Goal: Task Accomplishment & Management: Complete application form

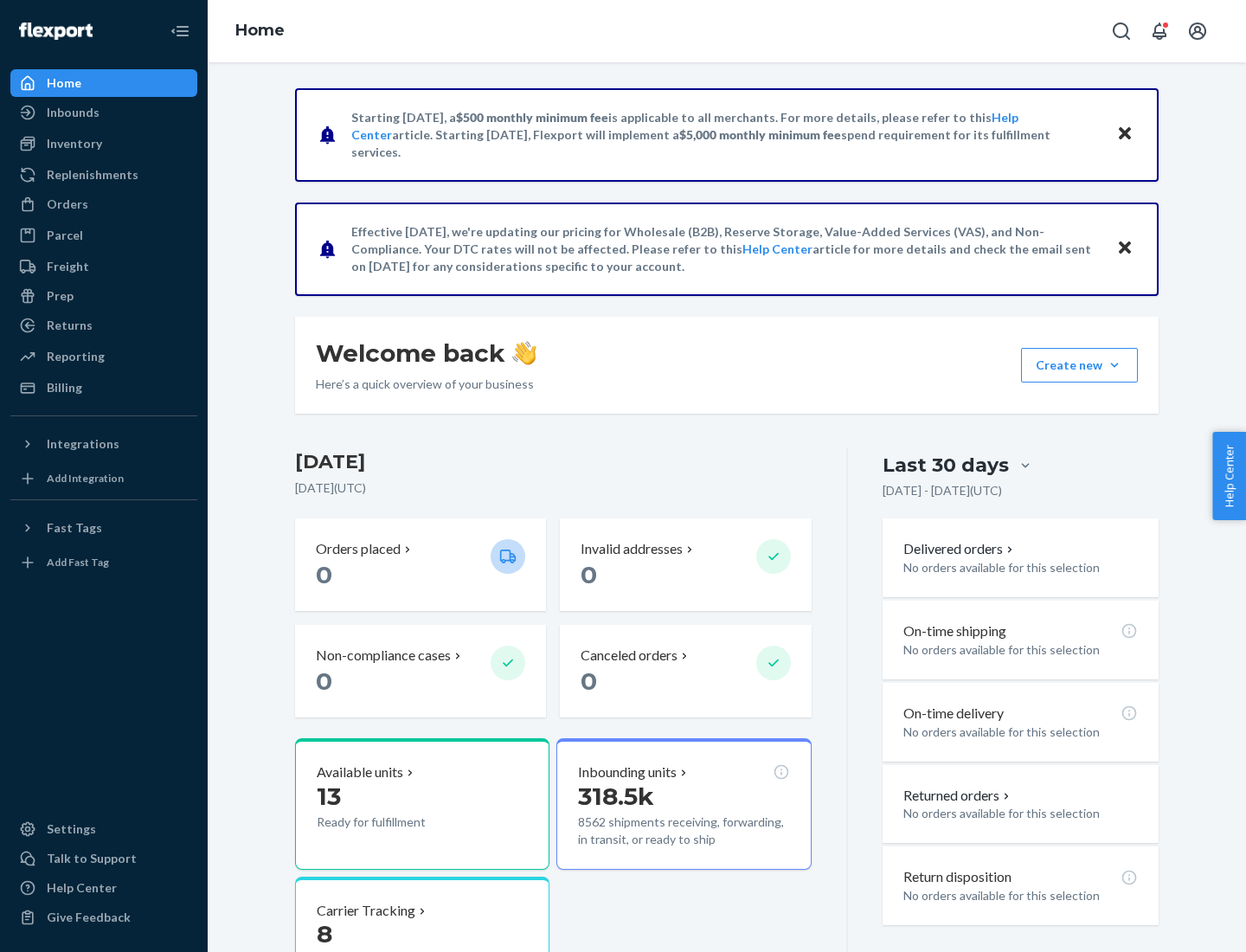
click at [1114, 365] on button "Create new Create new inbound Create new order Create new product" at bounding box center [1079, 364] width 117 height 34
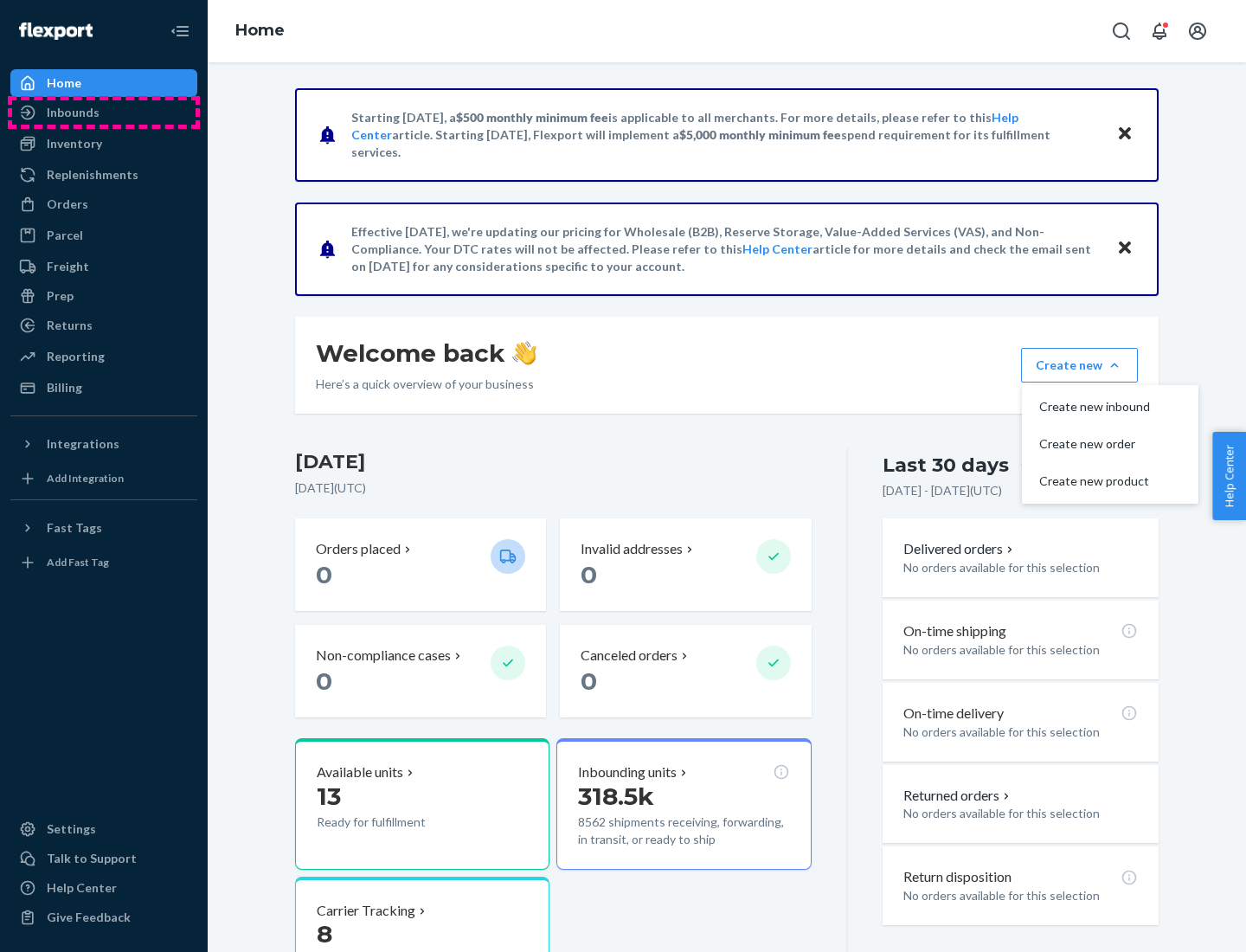
click at [104, 113] on div "Inbounds" at bounding box center [103, 112] width 184 height 25
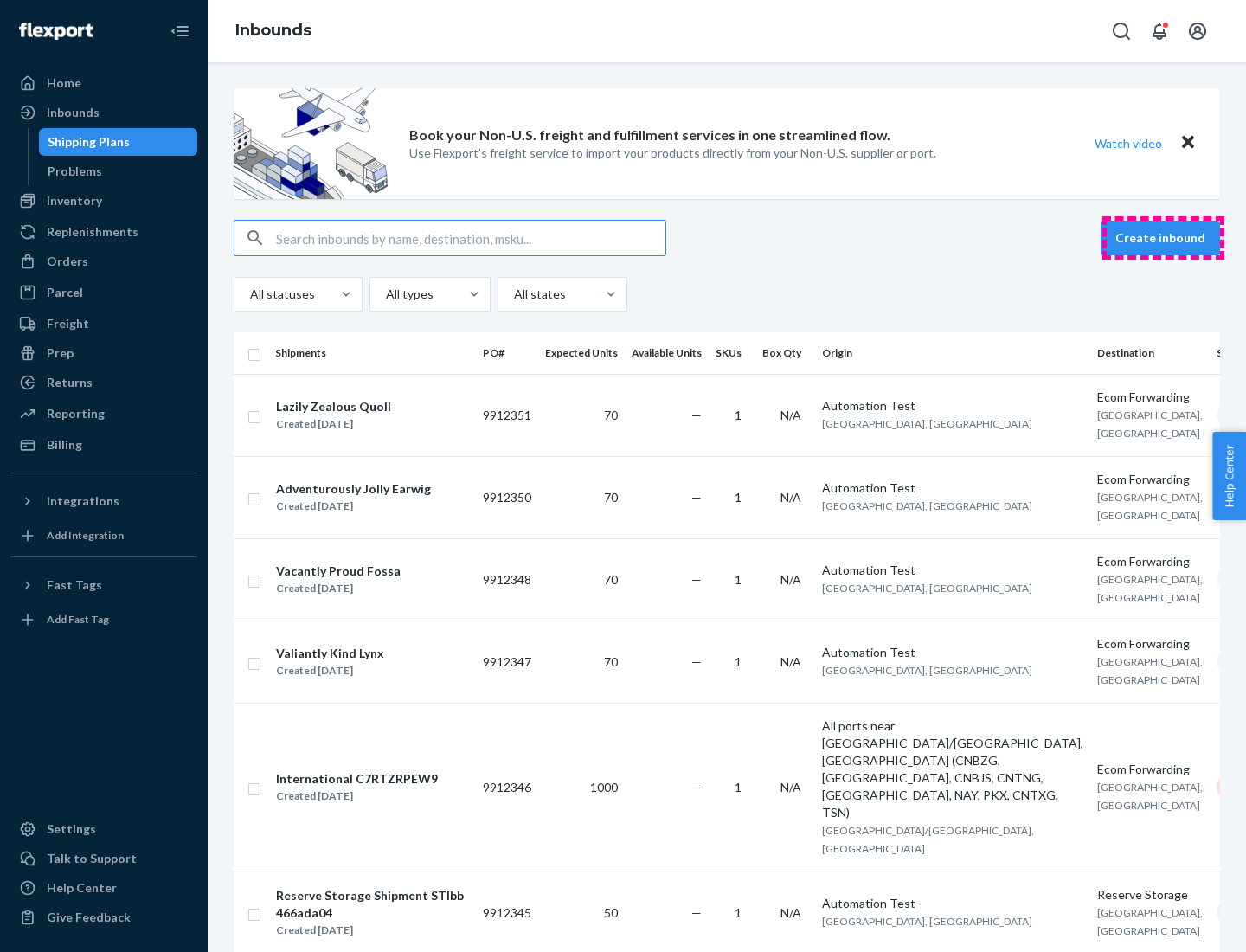
click at [1163, 238] on button "Create inbound" at bounding box center [1161, 238] width 120 height 34
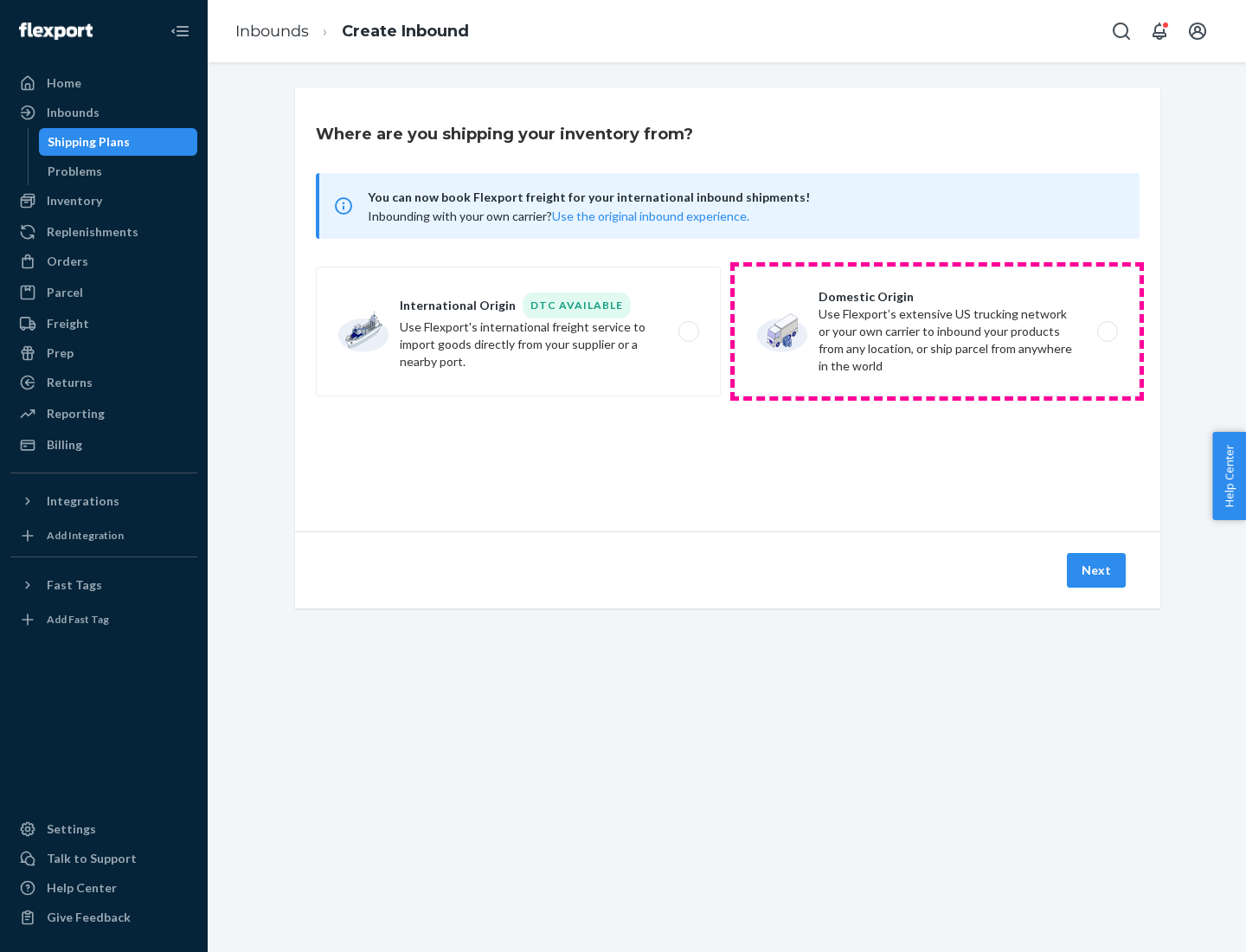
click at [937, 331] on label "Domestic Origin Use Flexport’s extensive US trucking network or your own carrie…" at bounding box center [937, 331] width 405 height 130
click at [1107, 331] on input "Domestic Origin Use Flexport’s extensive US trucking network or your own carrie…" at bounding box center [1112, 331] width 11 height 11
radio input "true"
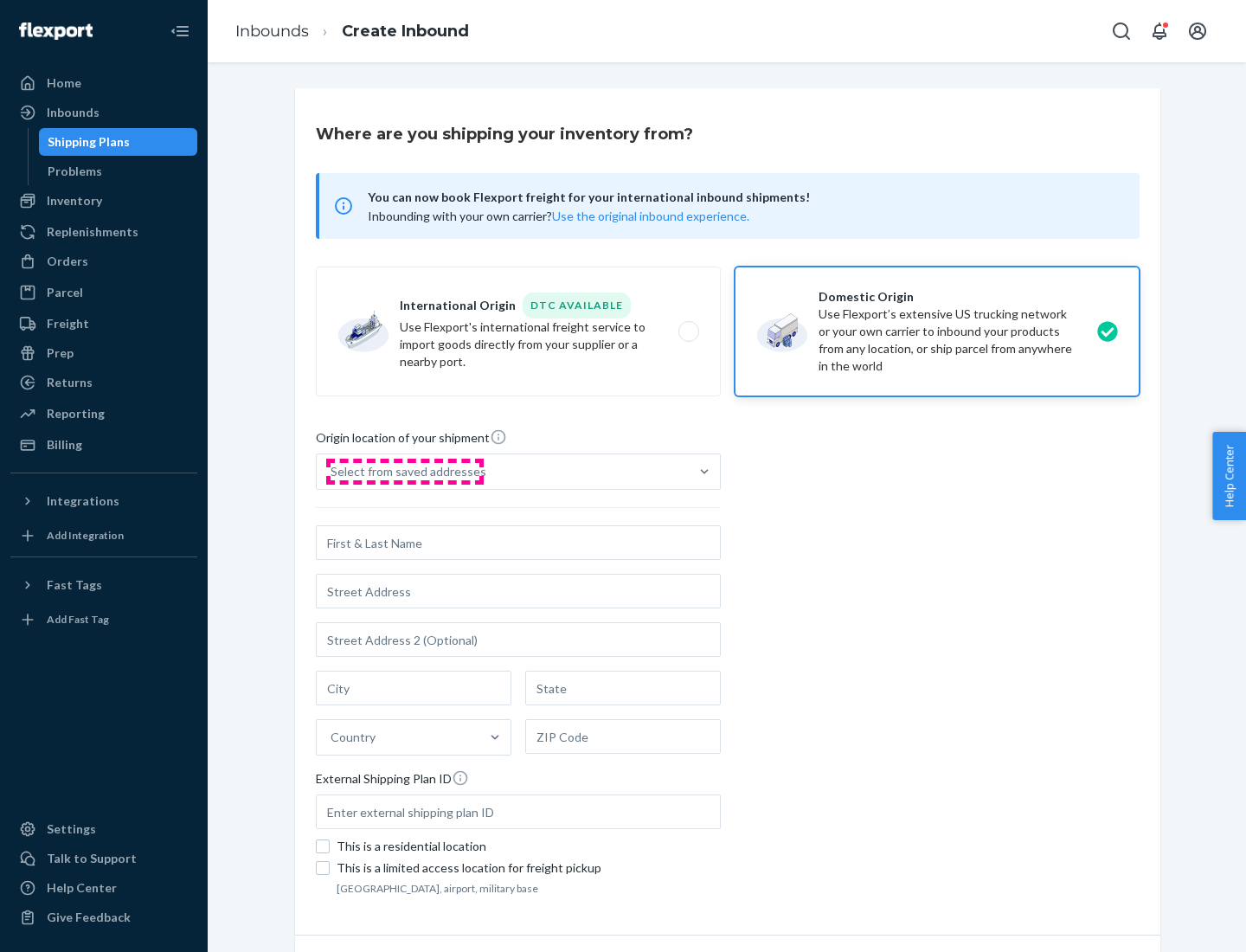
click at [404, 472] on div "Select from saved addresses" at bounding box center [408, 472] width 156 height 18
click at [332, 472] on input "Select from saved addresses" at bounding box center [331, 472] width 2 height 18
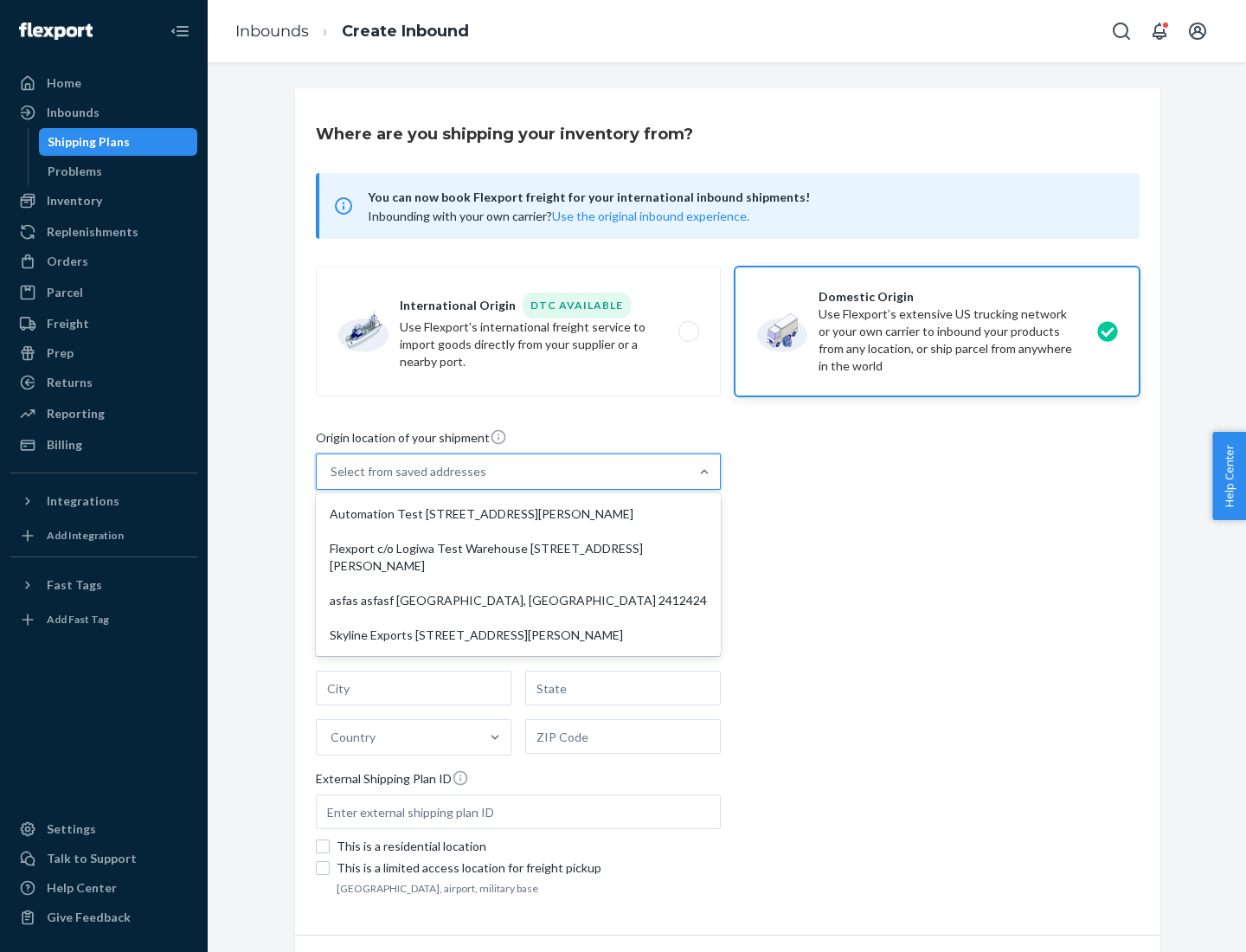
scroll to position [7, 0]
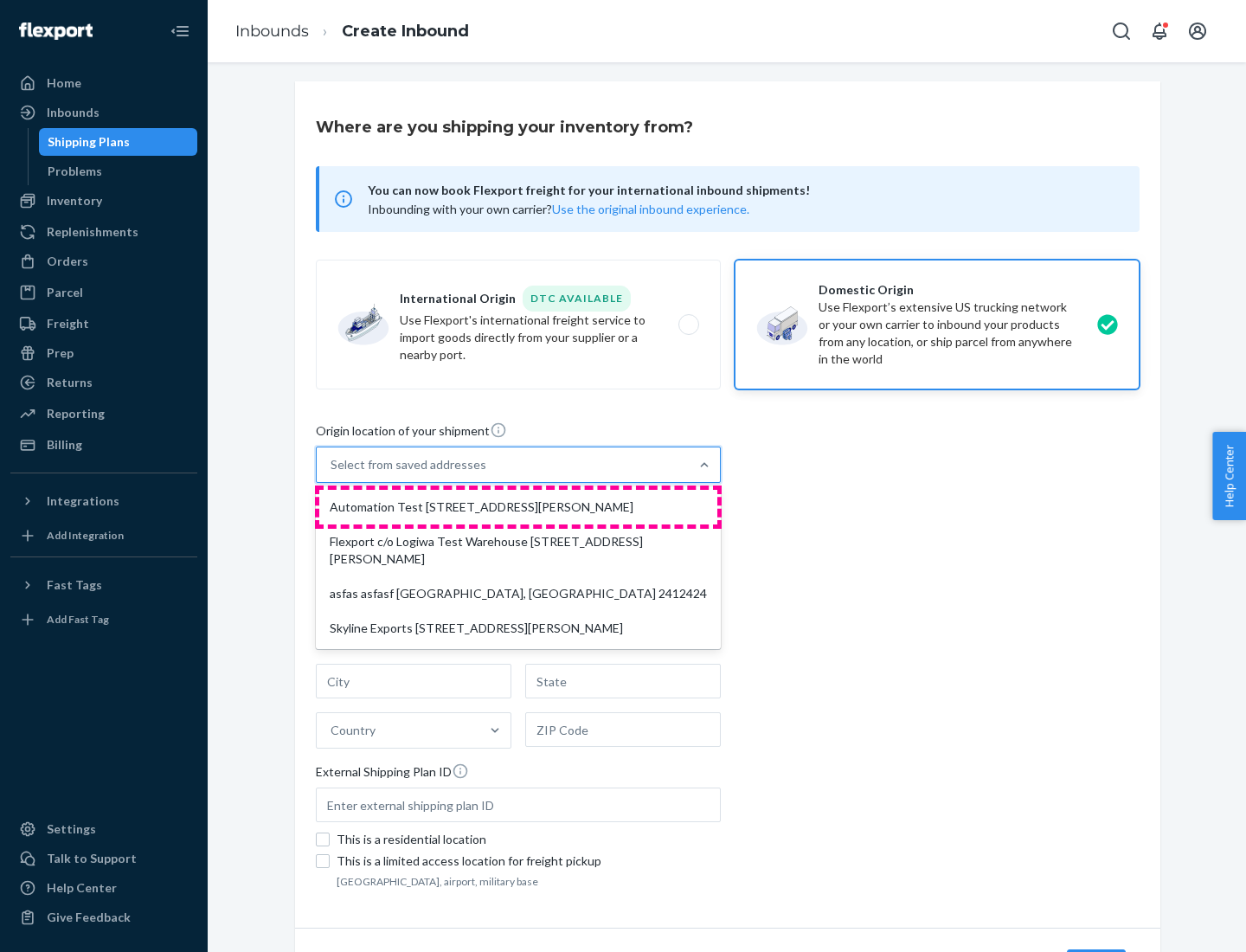
click at [519, 507] on div "Automation Test [STREET_ADDRESS][PERSON_NAME]" at bounding box center [518, 507] width 398 height 34
click at [332, 474] on input "option Automation Test [STREET_ADDRESS][PERSON_NAME] focused, 1 of 4. 4 results…" at bounding box center [331, 465] width 2 height 18
type input "Automation Test"
type input "9th Floor"
type input "[GEOGRAPHIC_DATA]"
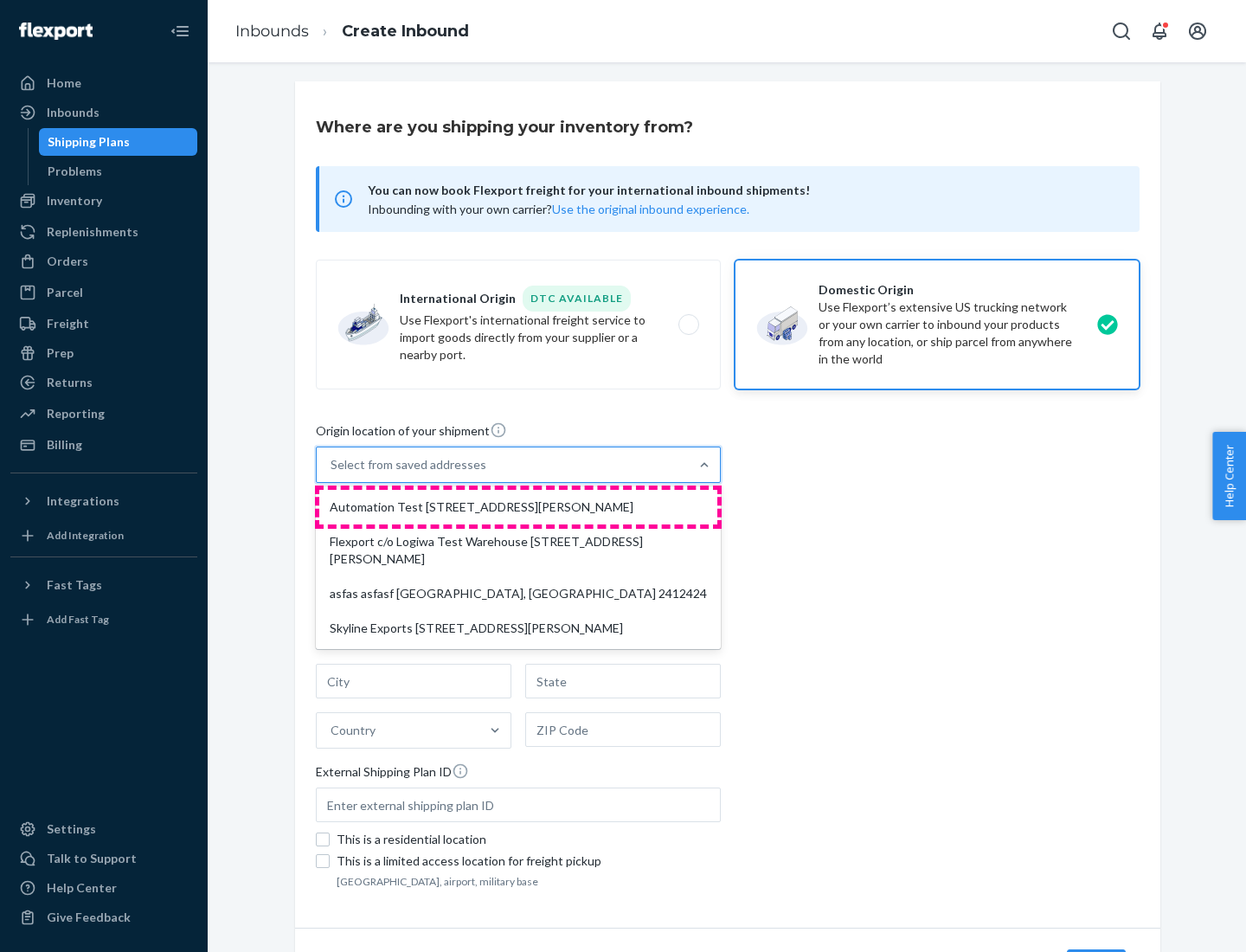
type input "CA"
type input "94104"
type input "[STREET_ADDRESS][PERSON_NAME]"
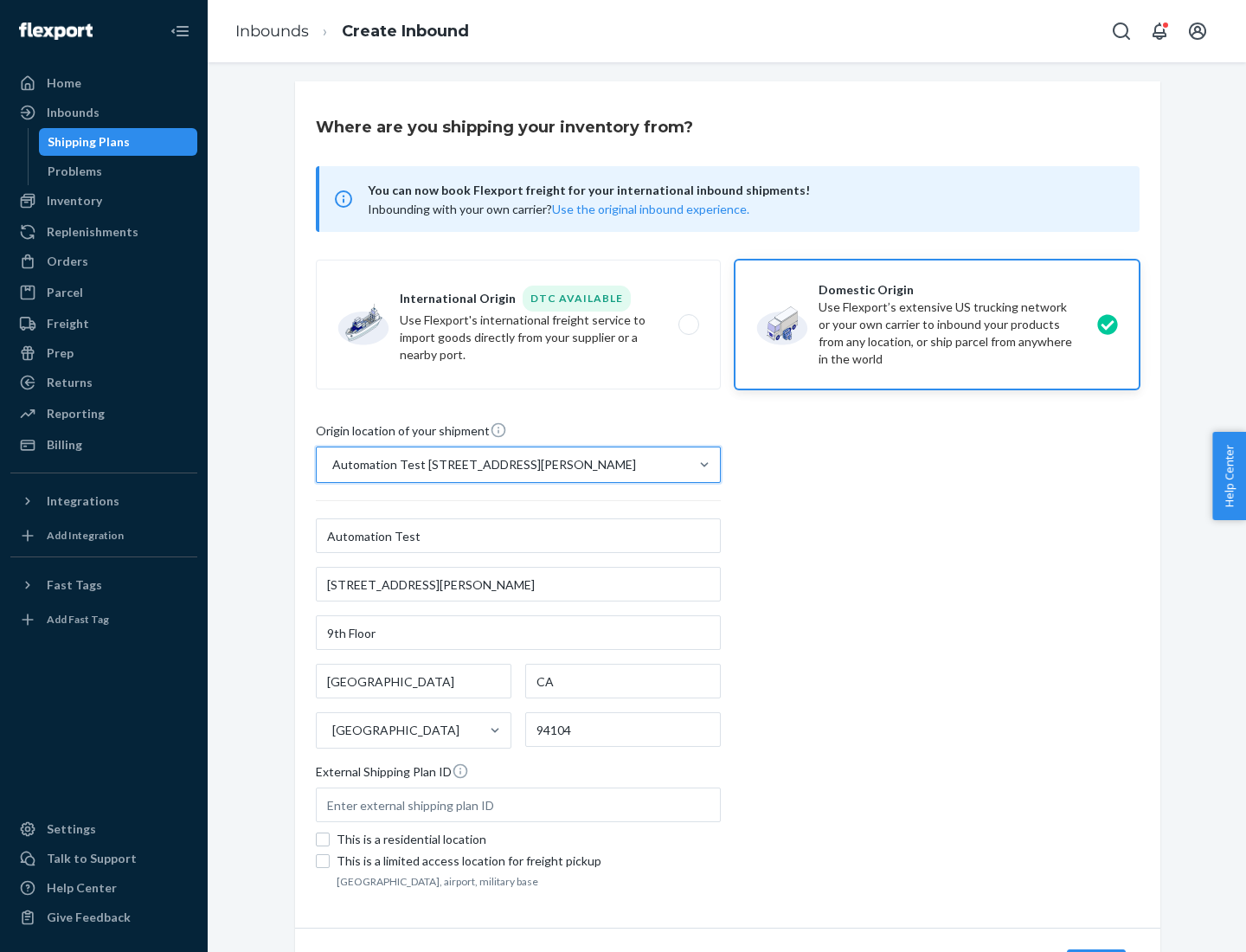
scroll to position [101, 0]
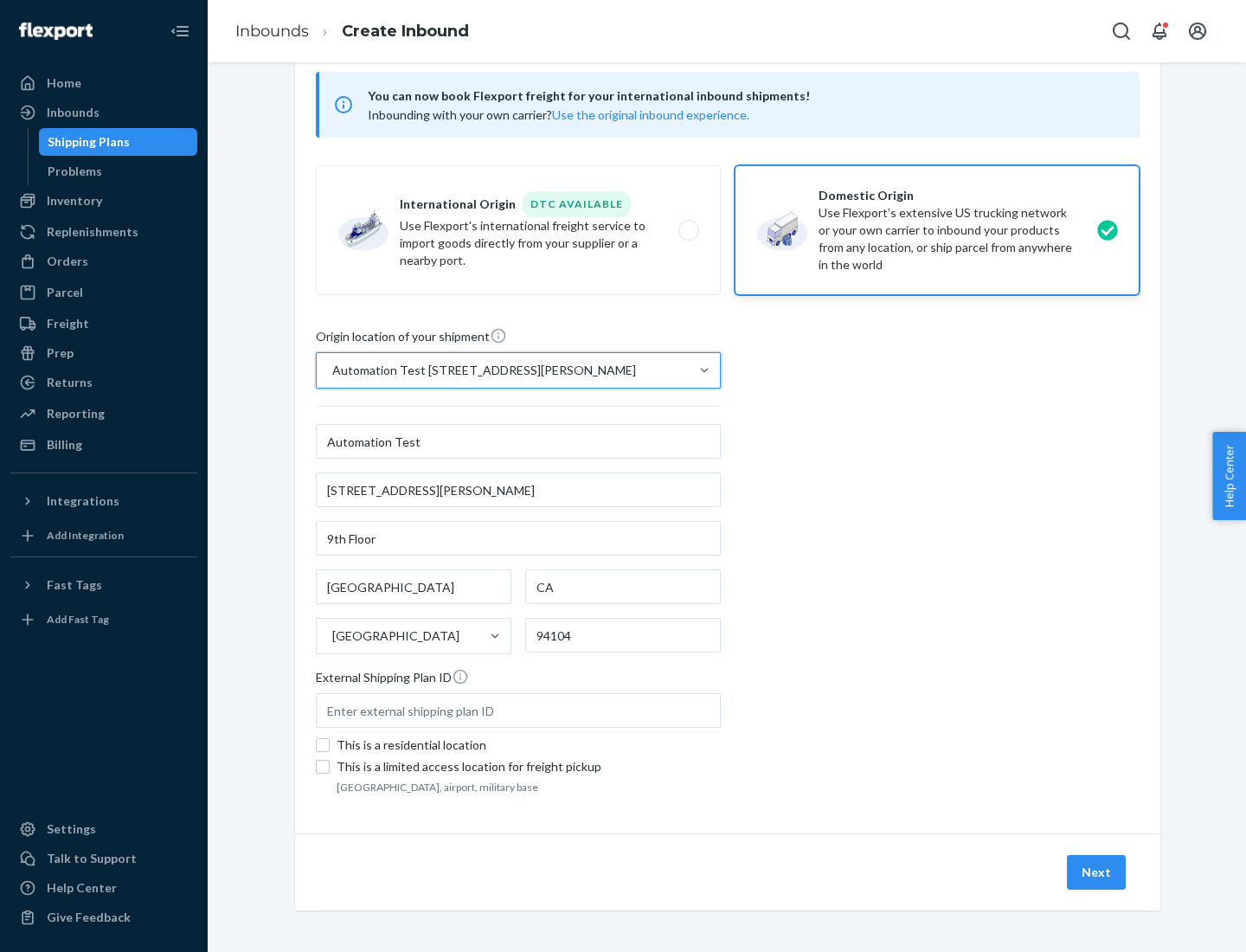
click at [1098, 872] on button "Next" at bounding box center [1097, 871] width 59 height 34
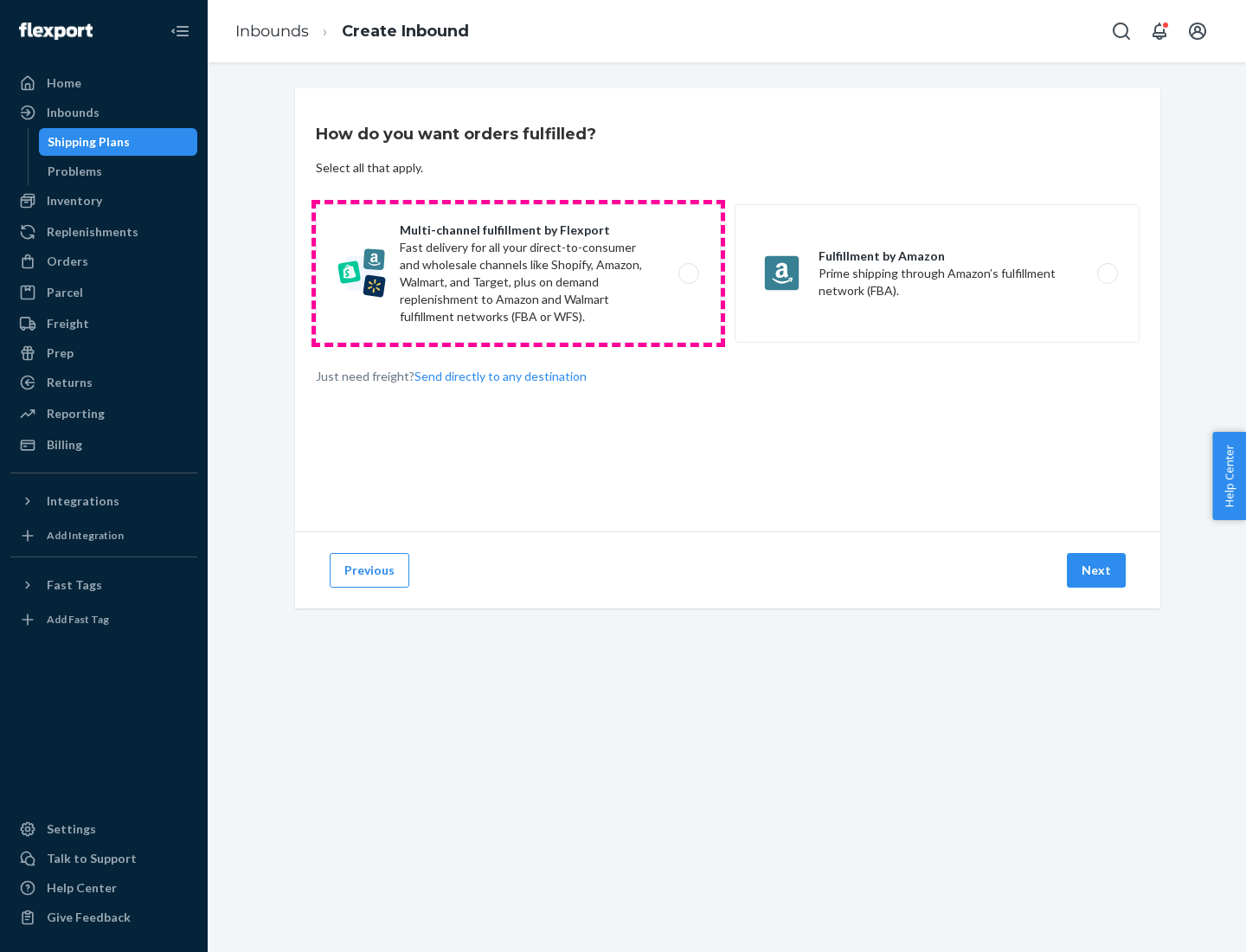
click at [519, 273] on label "Multi-channel fulfillment by Flexport Fast delivery for all your direct-to-cons…" at bounding box center [518, 273] width 405 height 139
click at [688, 273] on input "Multi-channel fulfillment by Flexport Fast delivery for all your direct-to-cons…" at bounding box center [693, 273] width 11 height 11
radio input "true"
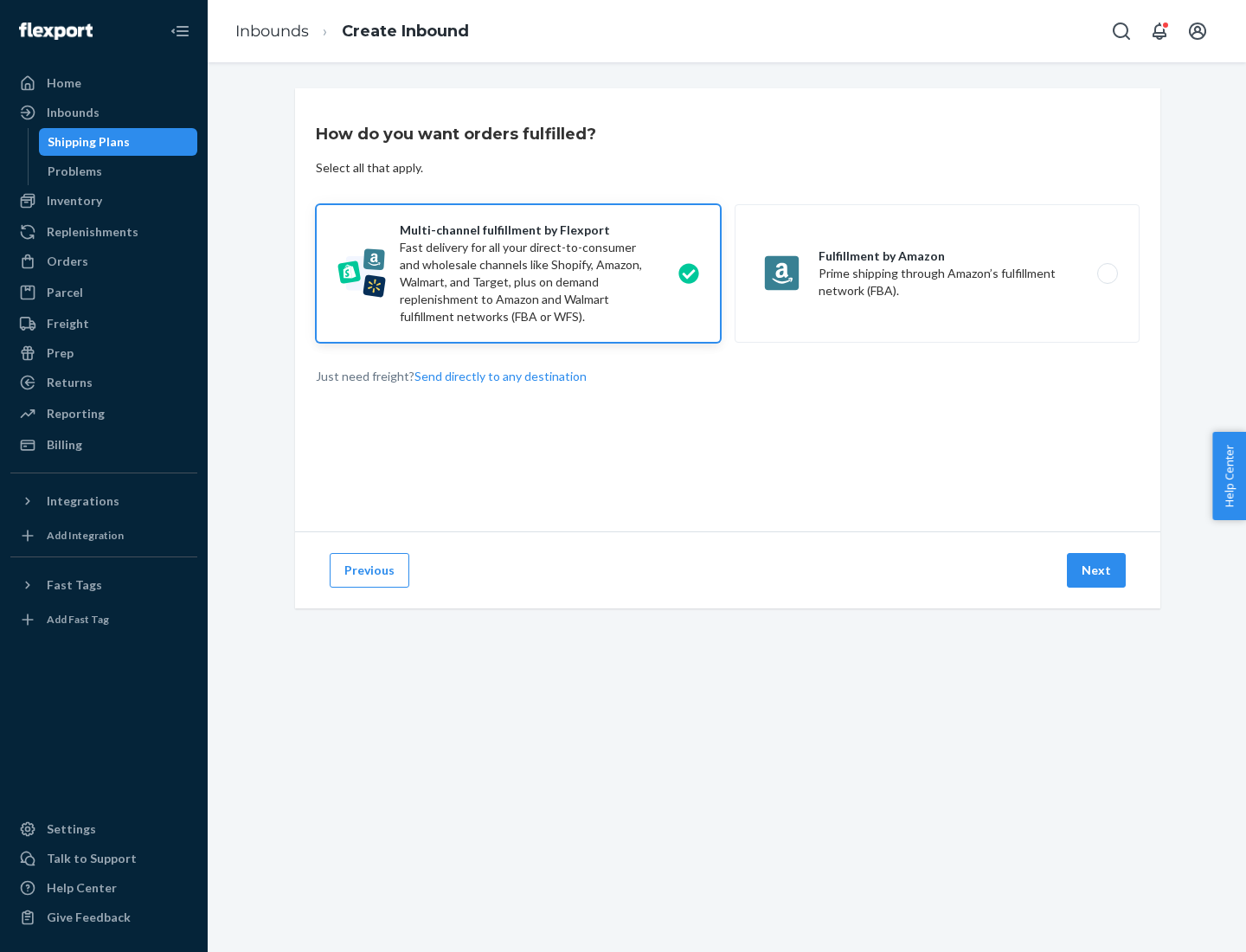
click at [1098, 570] on button "Next" at bounding box center [1097, 570] width 59 height 34
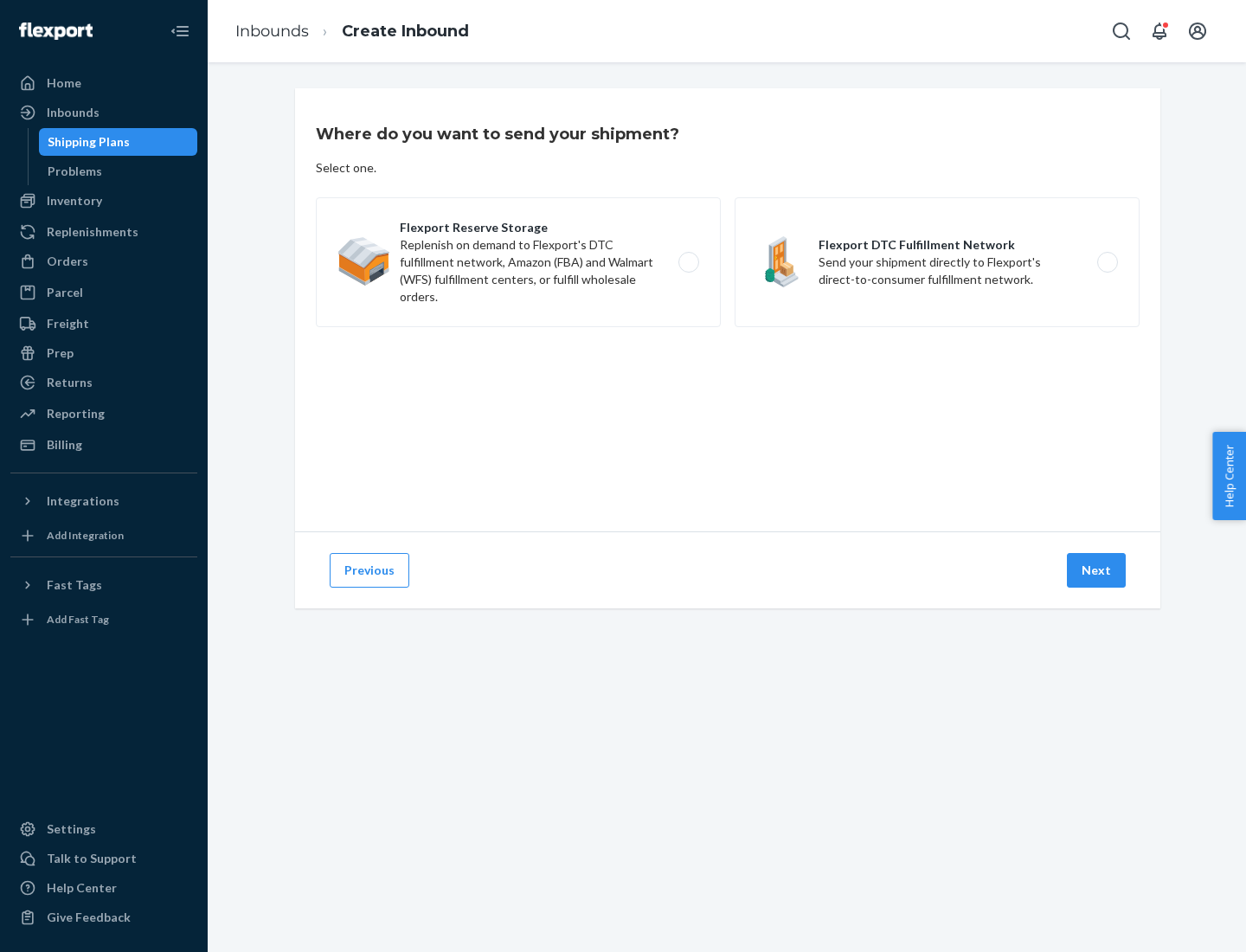
click at [937, 262] on label "Flexport DTC Fulfillment Network Send your shipment directly to Flexport's dire…" at bounding box center [937, 262] width 405 height 130
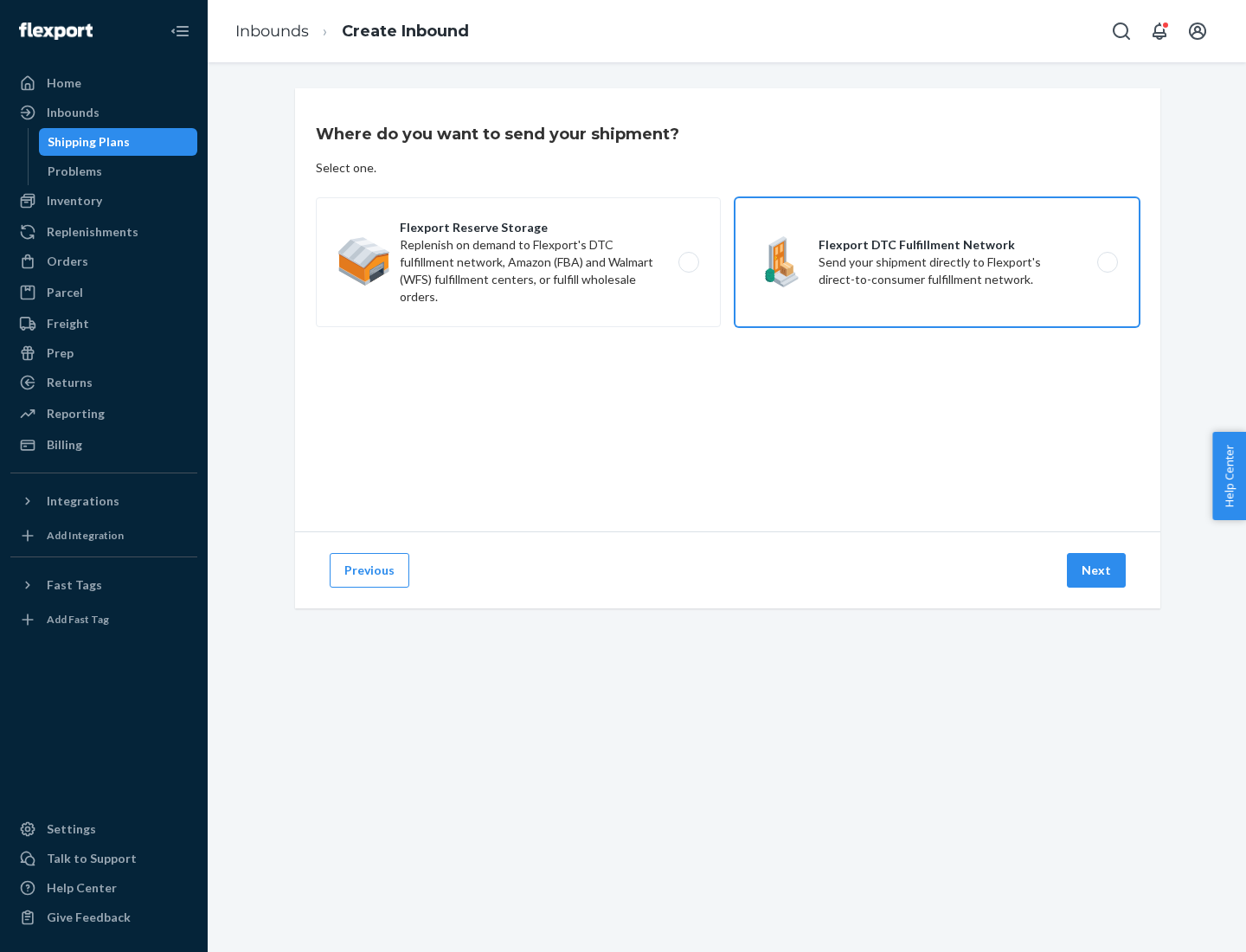
click at [1107, 262] on input "Flexport DTC Fulfillment Network Send your shipment directly to Flexport's dire…" at bounding box center [1112, 262] width 11 height 11
radio input "true"
click at [1098, 570] on button "Next" at bounding box center [1097, 570] width 59 height 34
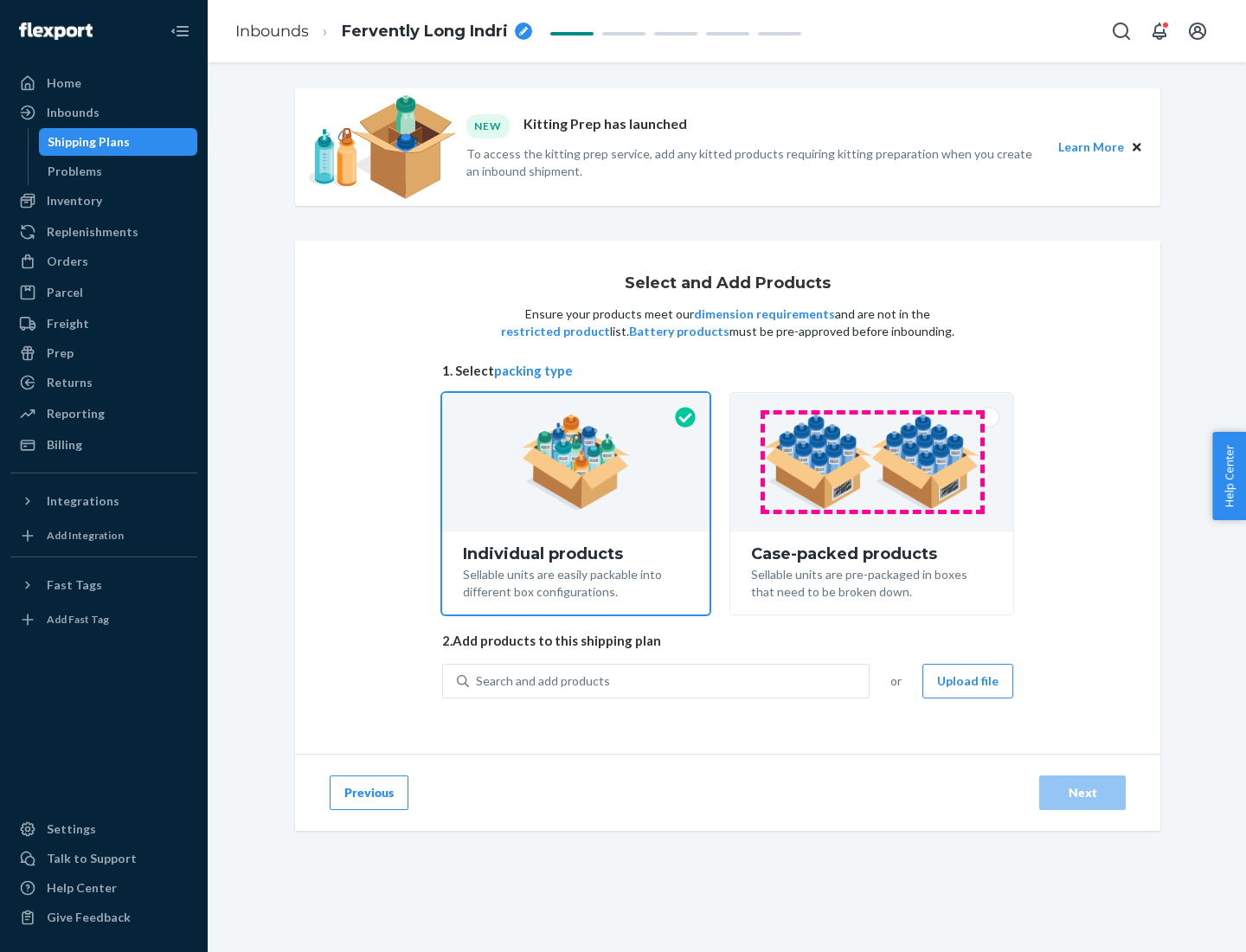
click at [873, 462] on img at bounding box center [872, 462] width 215 height 95
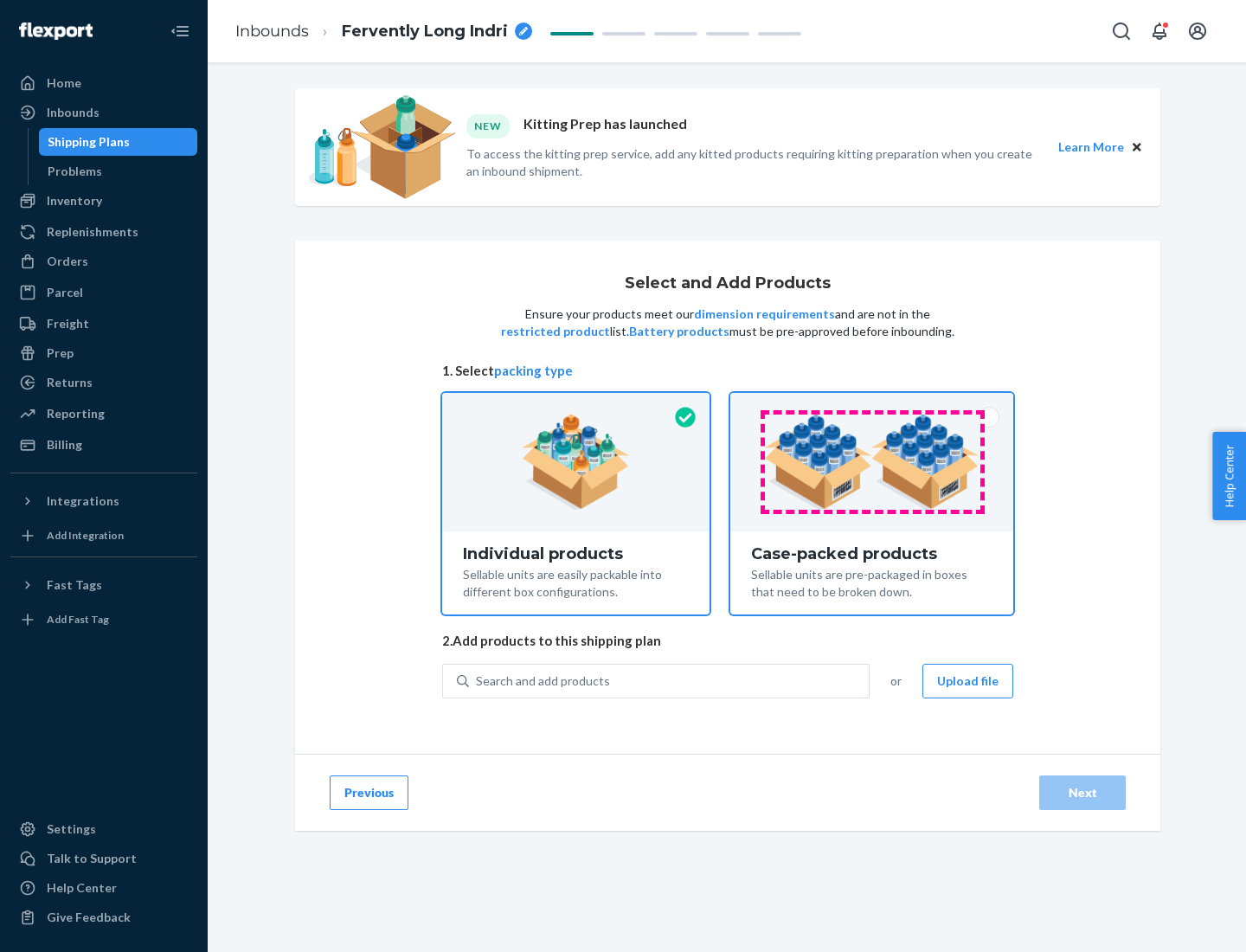
click at [873, 404] on input "Case-packed products Sellable units are pre-packaged in boxes that need to be b…" at bounding box center [872, 398] width 11 height 11
radio input "true"
radio input "false"
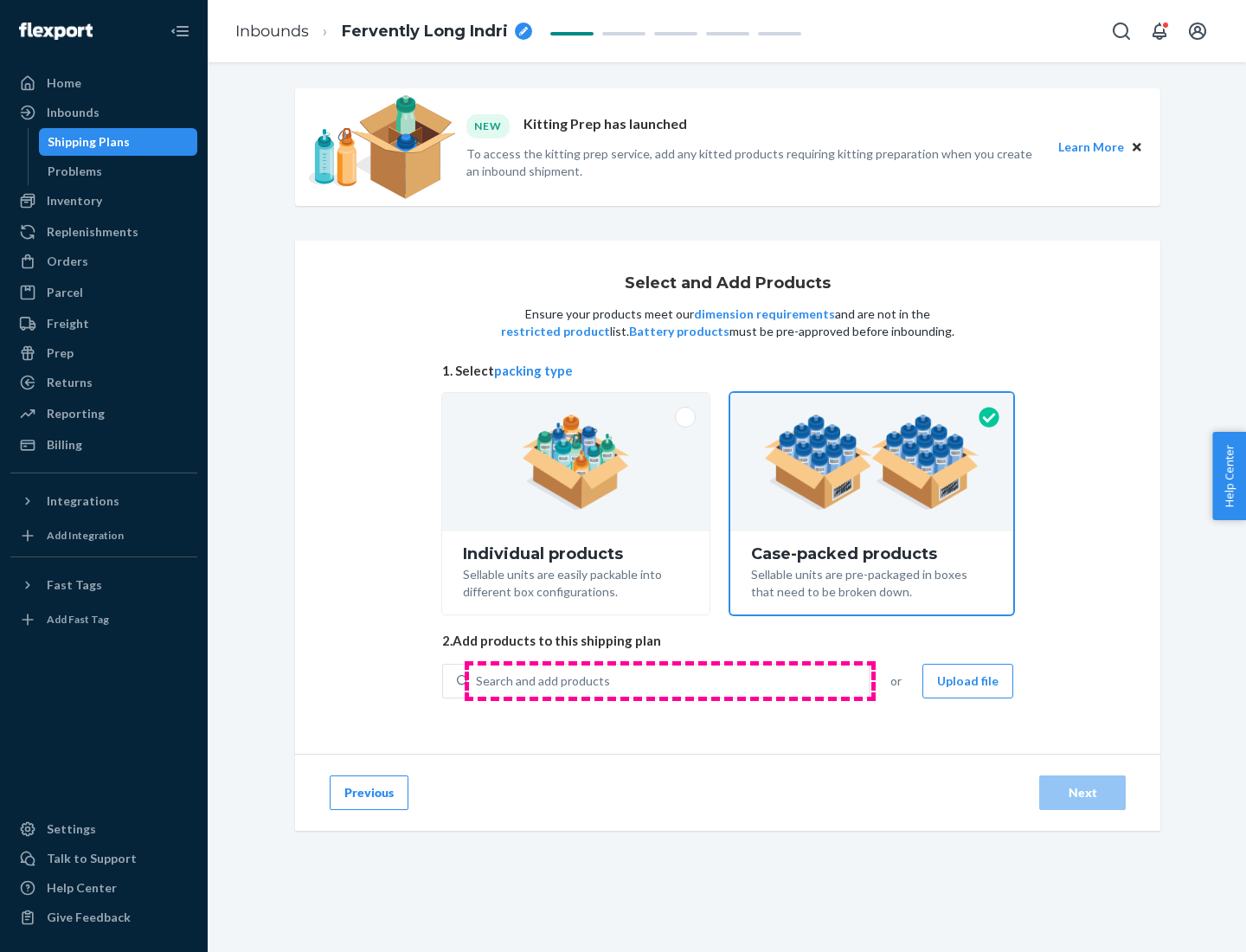
click at [670, 680] on div "Search and add products" at bounding box center [668, 681] width 400 height 31
click at [478, 680] on input "Search and add products" at bounding box center [477, 681] width 2 height 18
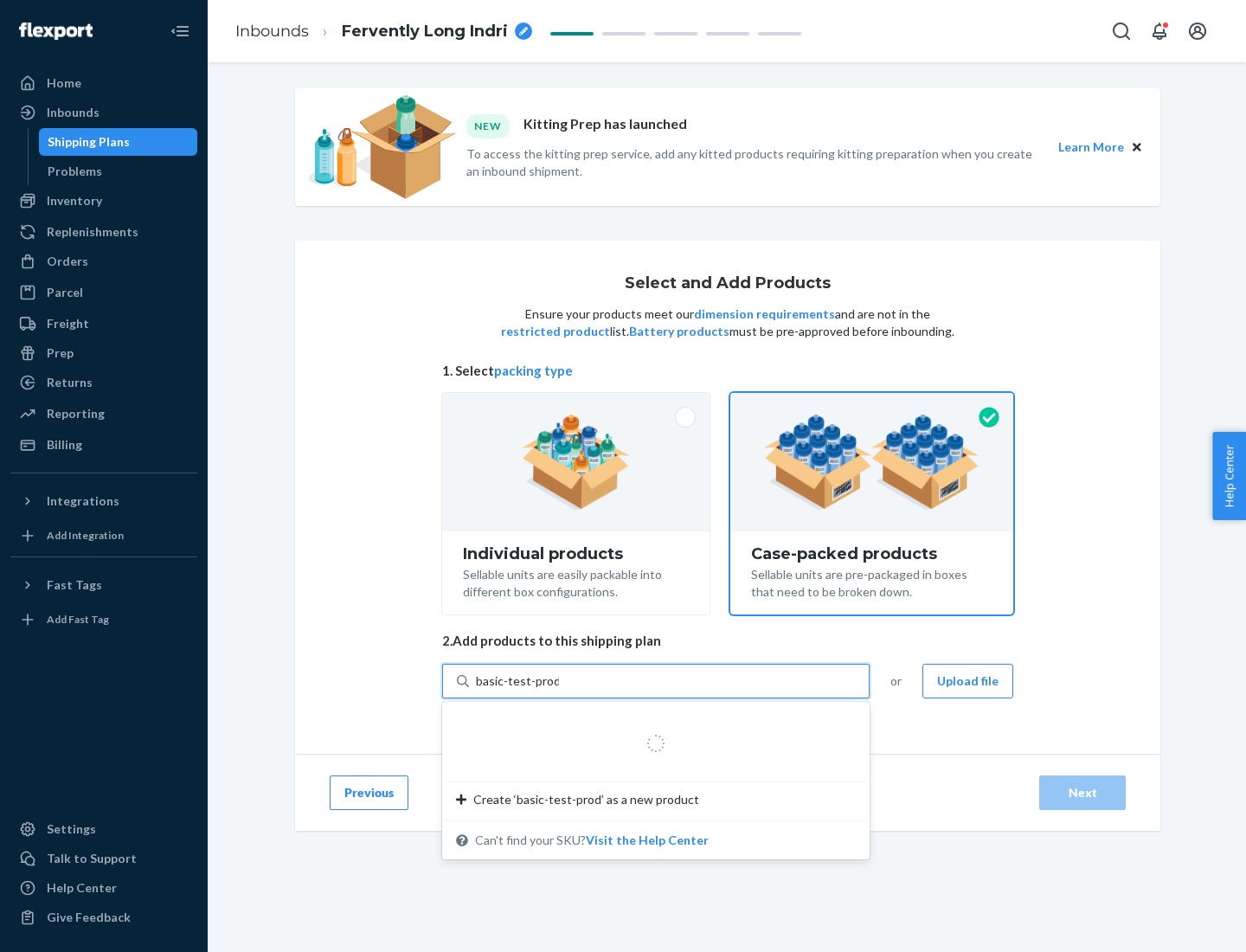
type input "basic-test-product-1"
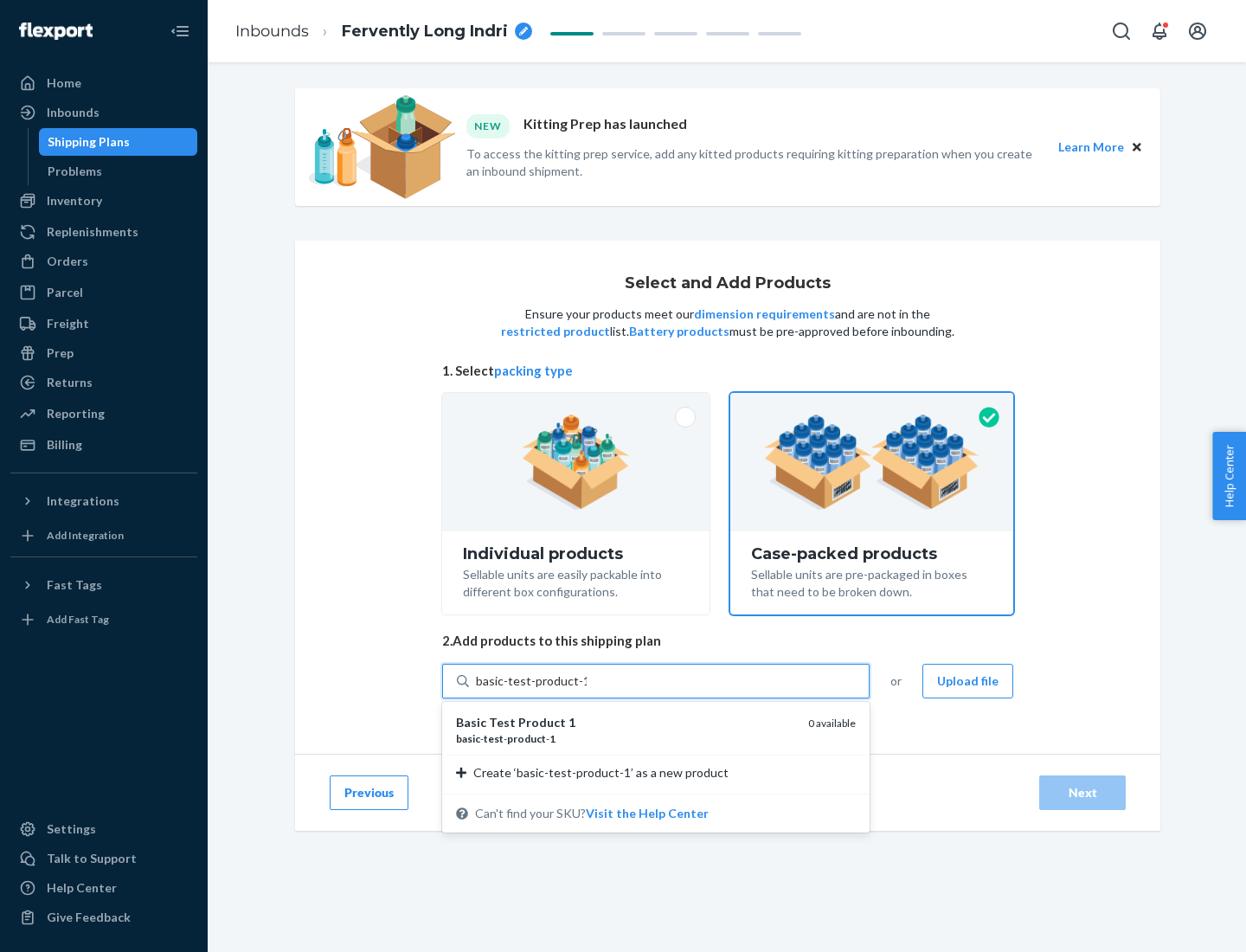
click at [626, 738] on div "basic - test - product - 1" at bounding box center [625, 738] width 338 height 15
click at [587, 690] on input "basic-test-product-1" at bounding box center [531, 681] width 111 height 18
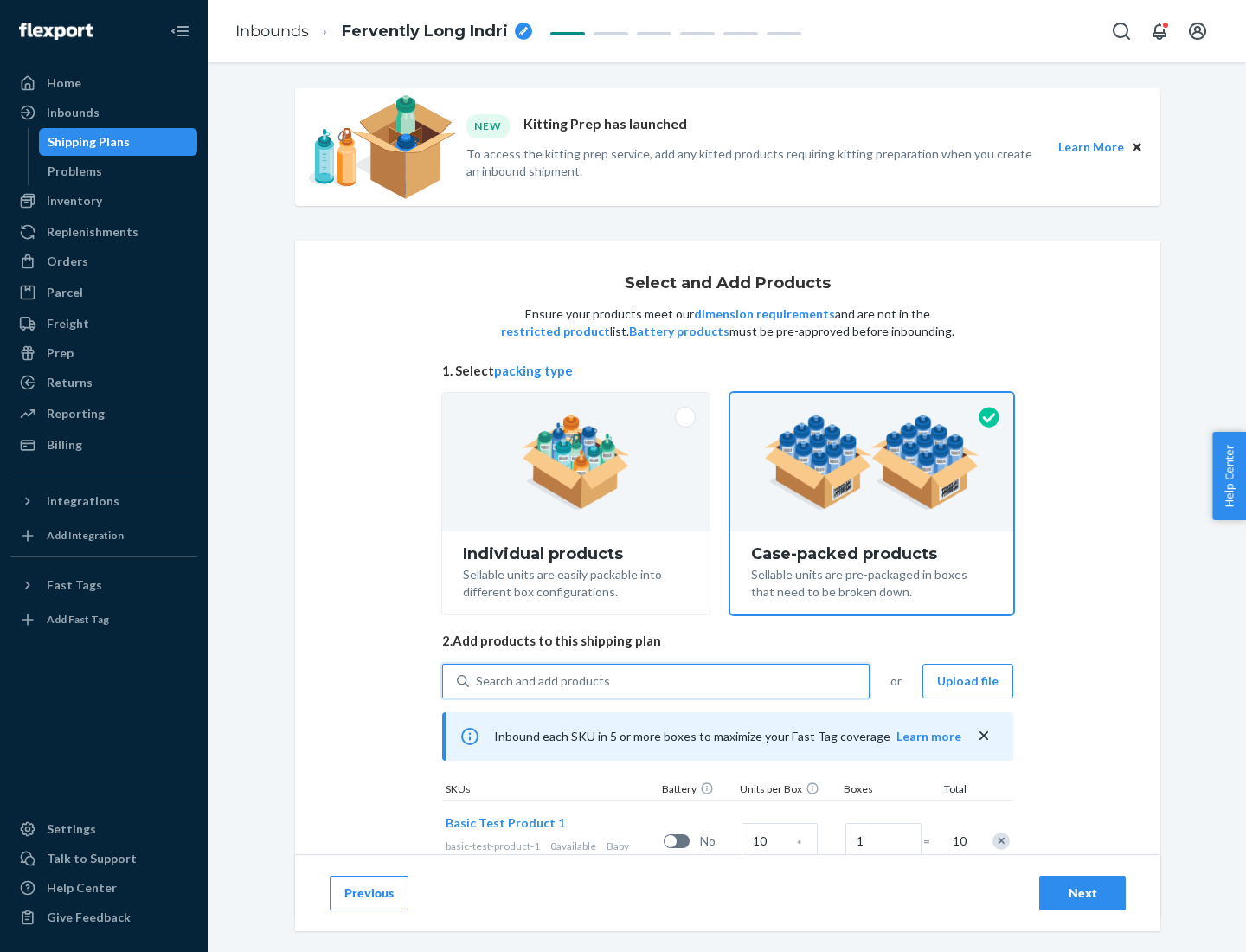
scroll to position [62, 0]
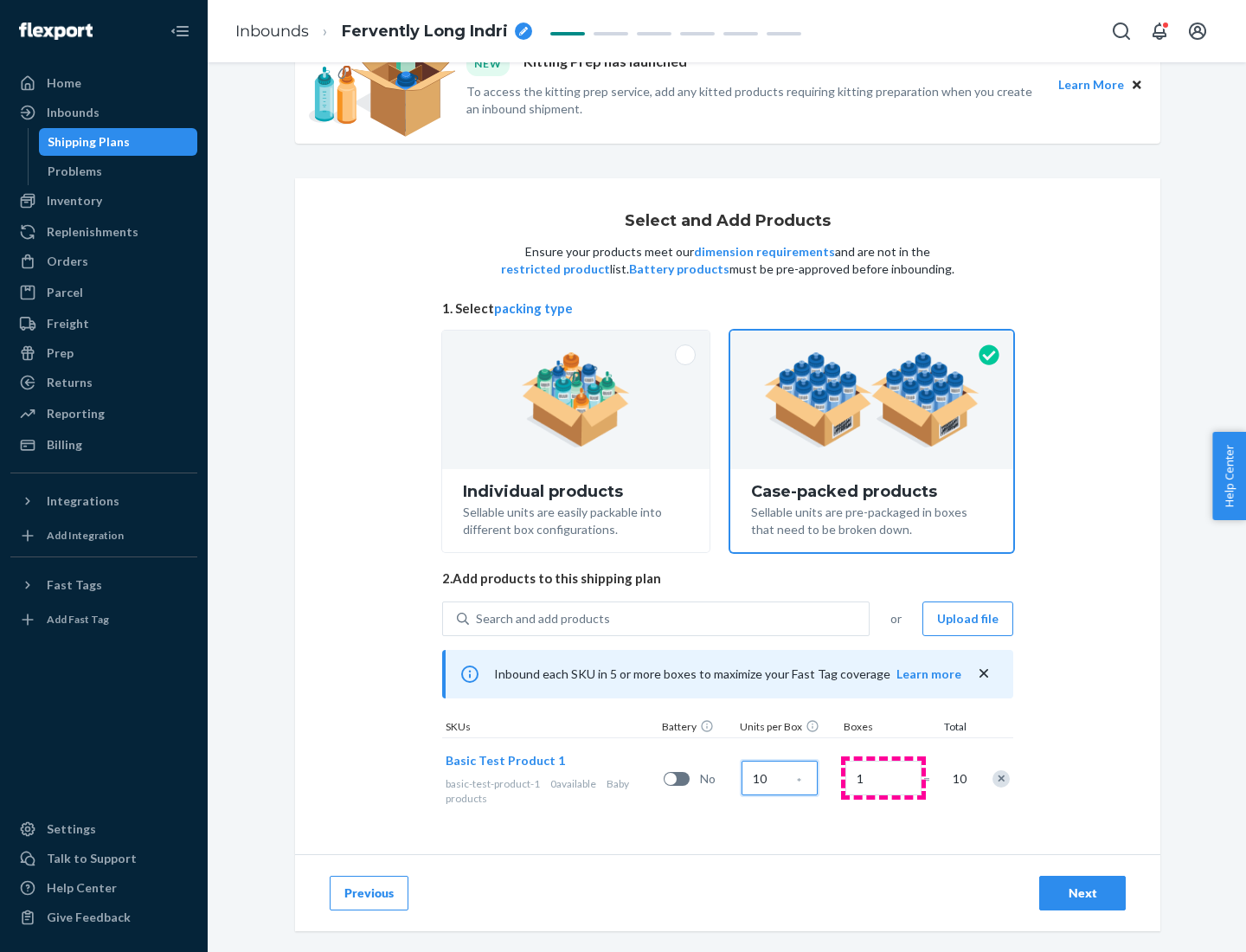
type input "10"
type input "7"
click at [1083, 893] on div "Next" at bounding box center [1083, 893] width 57 height 18
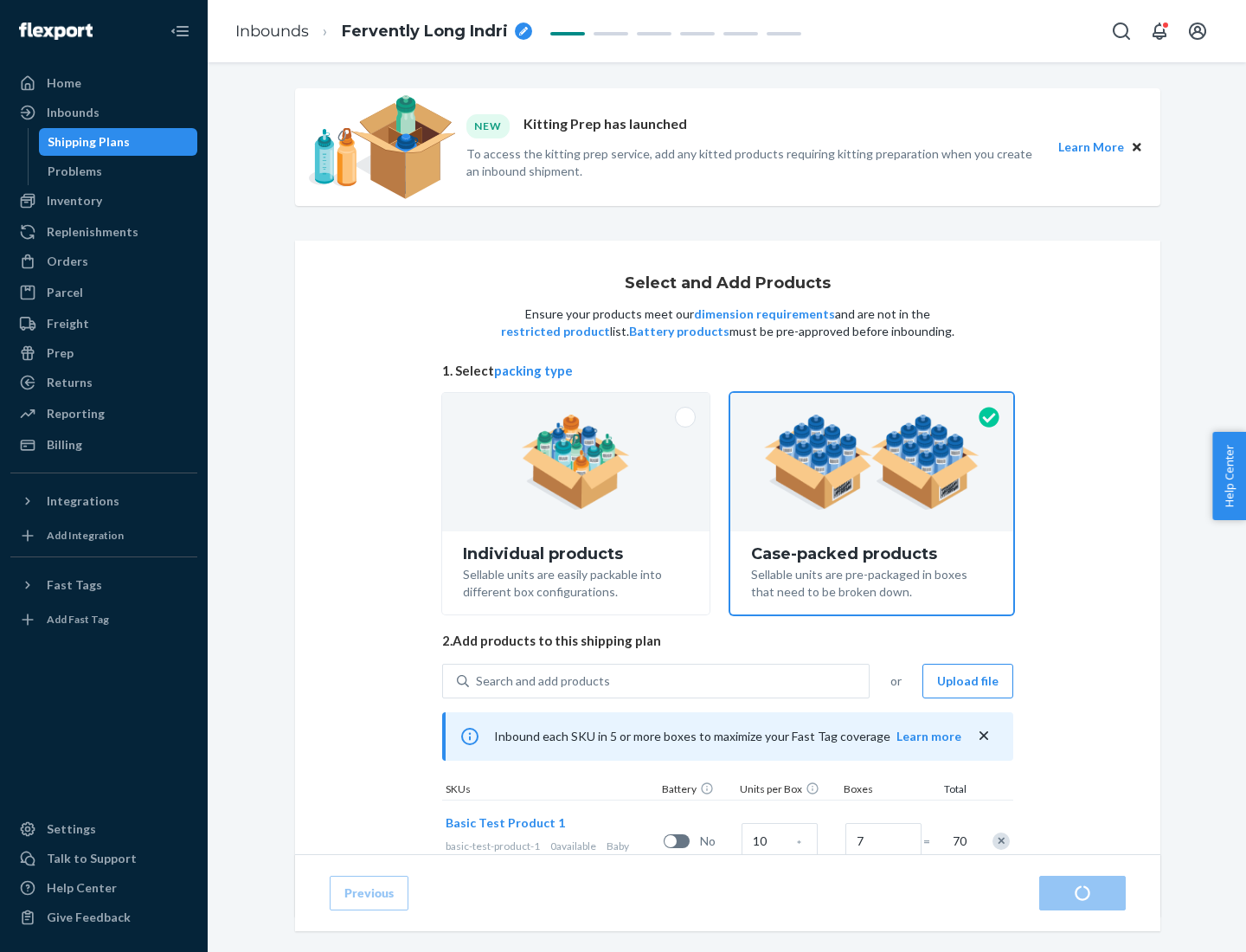
radio input "true"
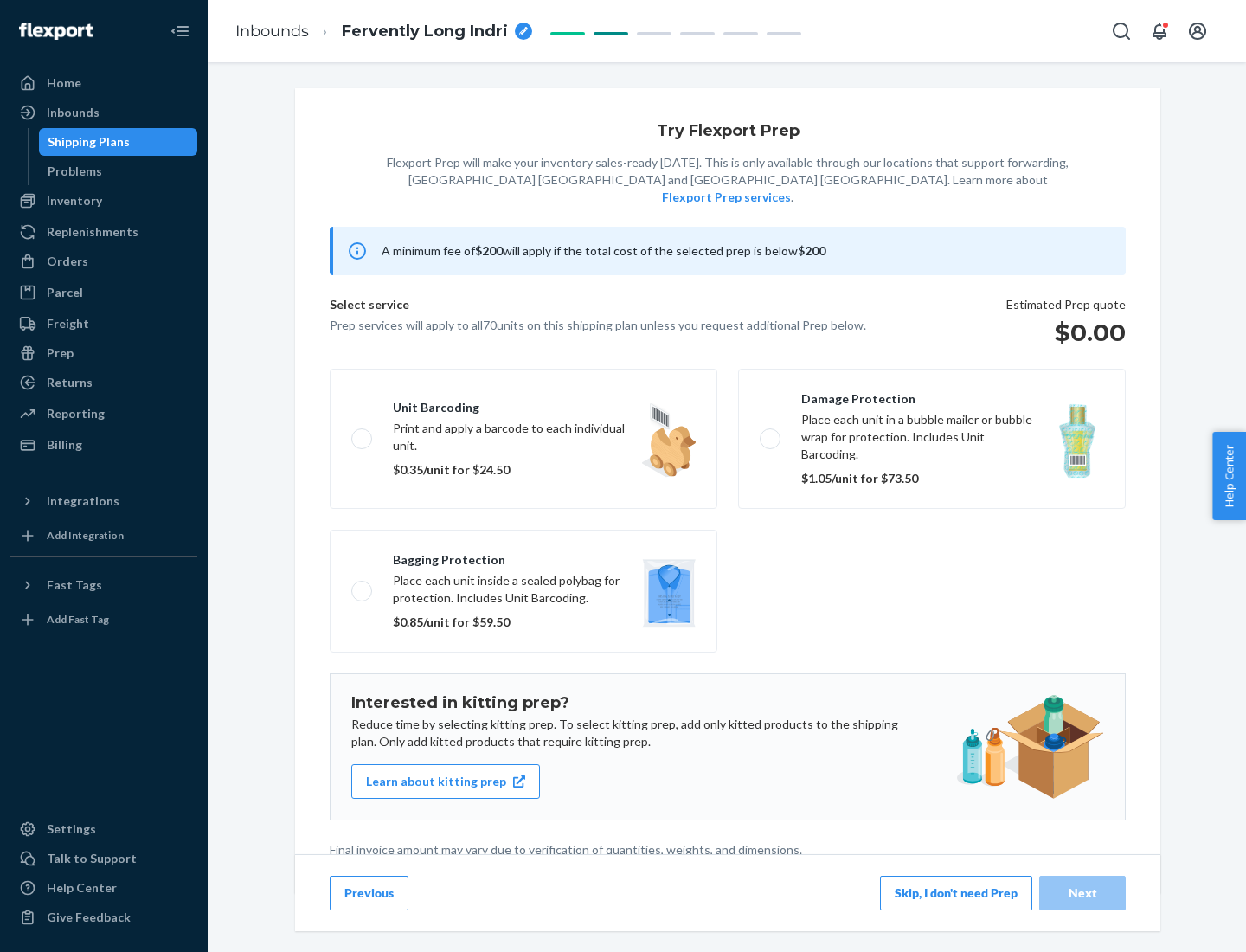
scroll to position [4, 0]
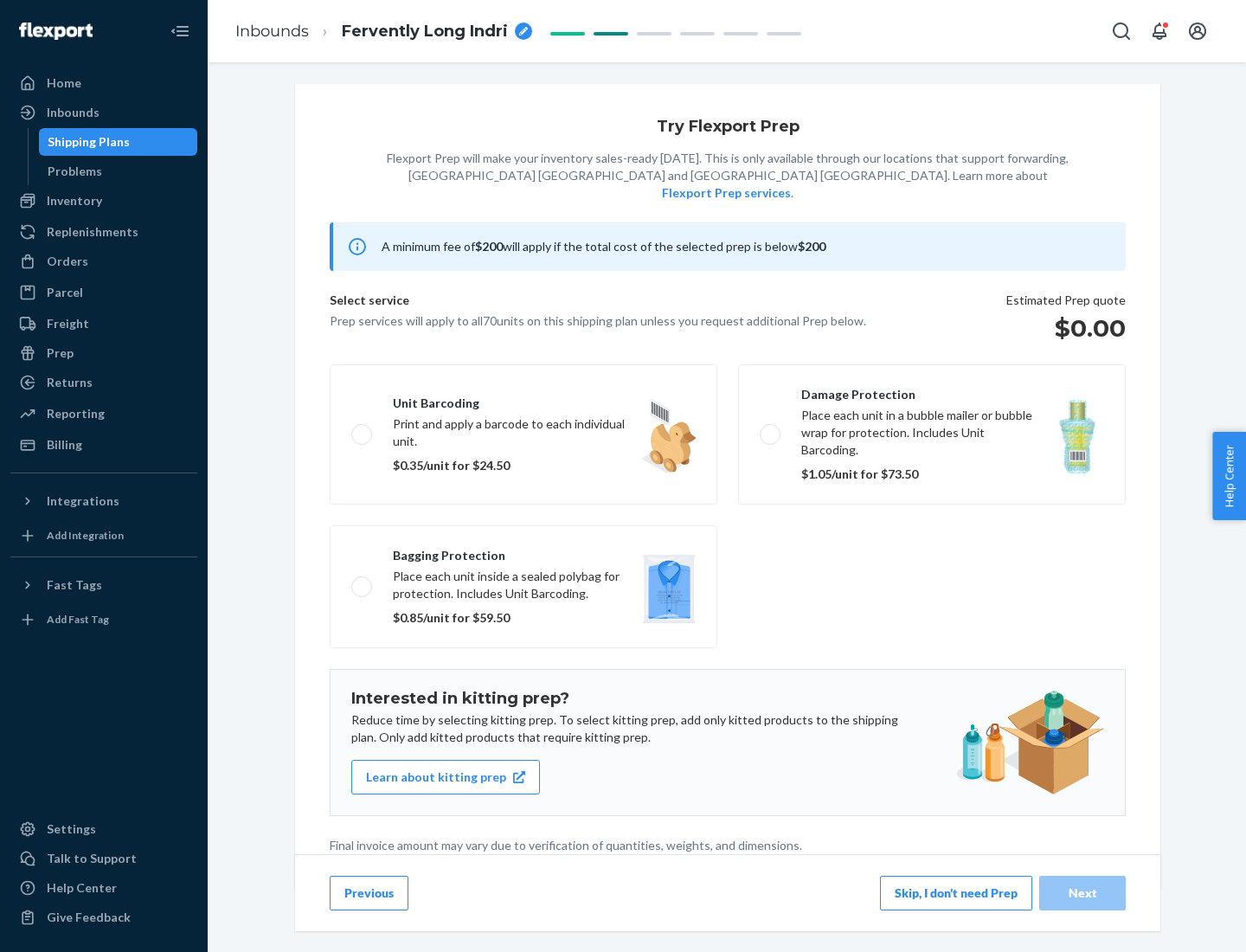
click at [524, 551] on label "Bagging protection Place each unit inside a sealed polybag for protection. Incl…" at bounding box center [524, 587] width 388 height 123
click at [363, 581] on input "Bagging protection Place each unit inside a sealed polybag for protection. Incl…" at bounding box center [357, 586] width 11 height 11
checkbox input "true"
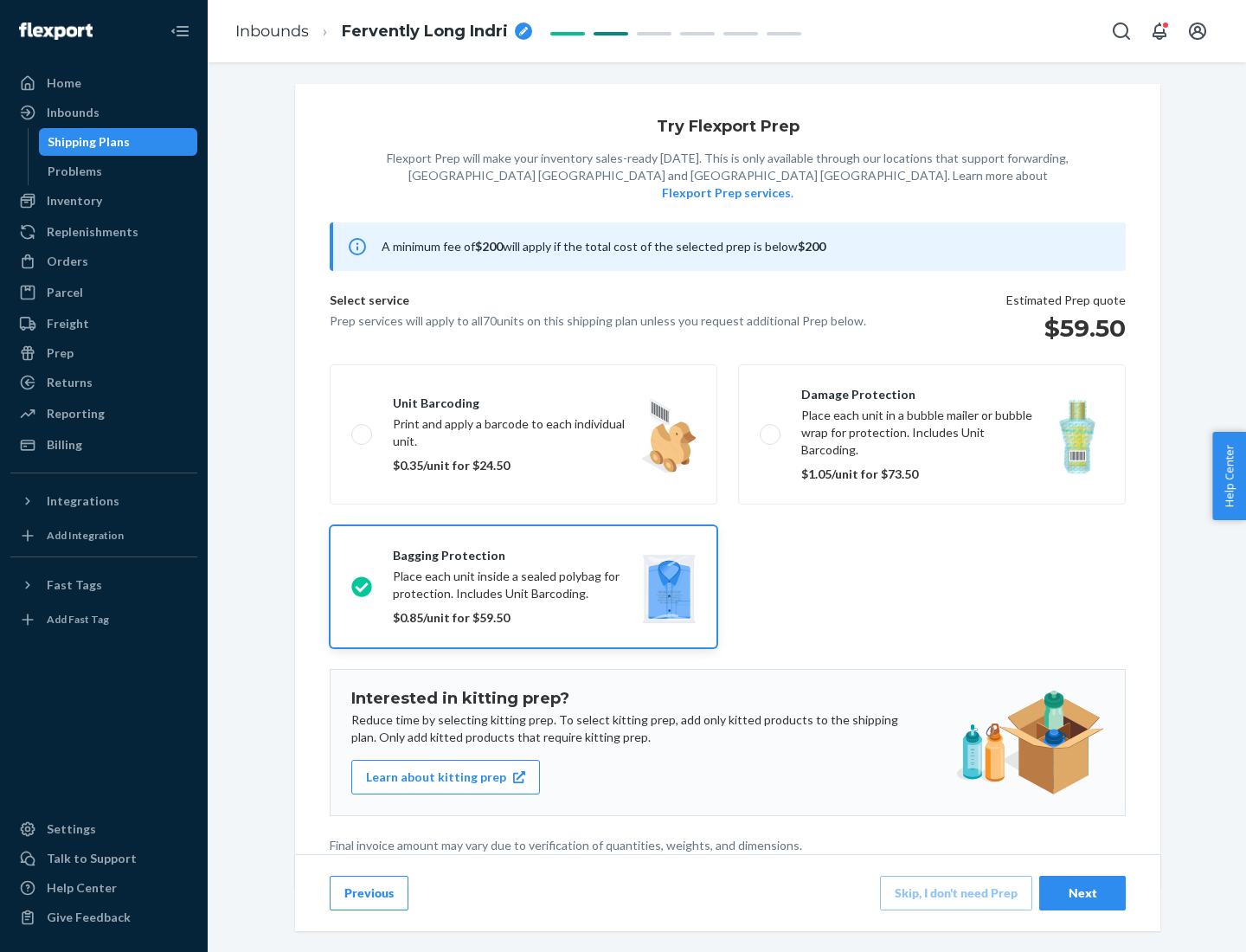
click at [1083, 892] on div "Next" at bounding box center [1083, 893] width 57 height 18
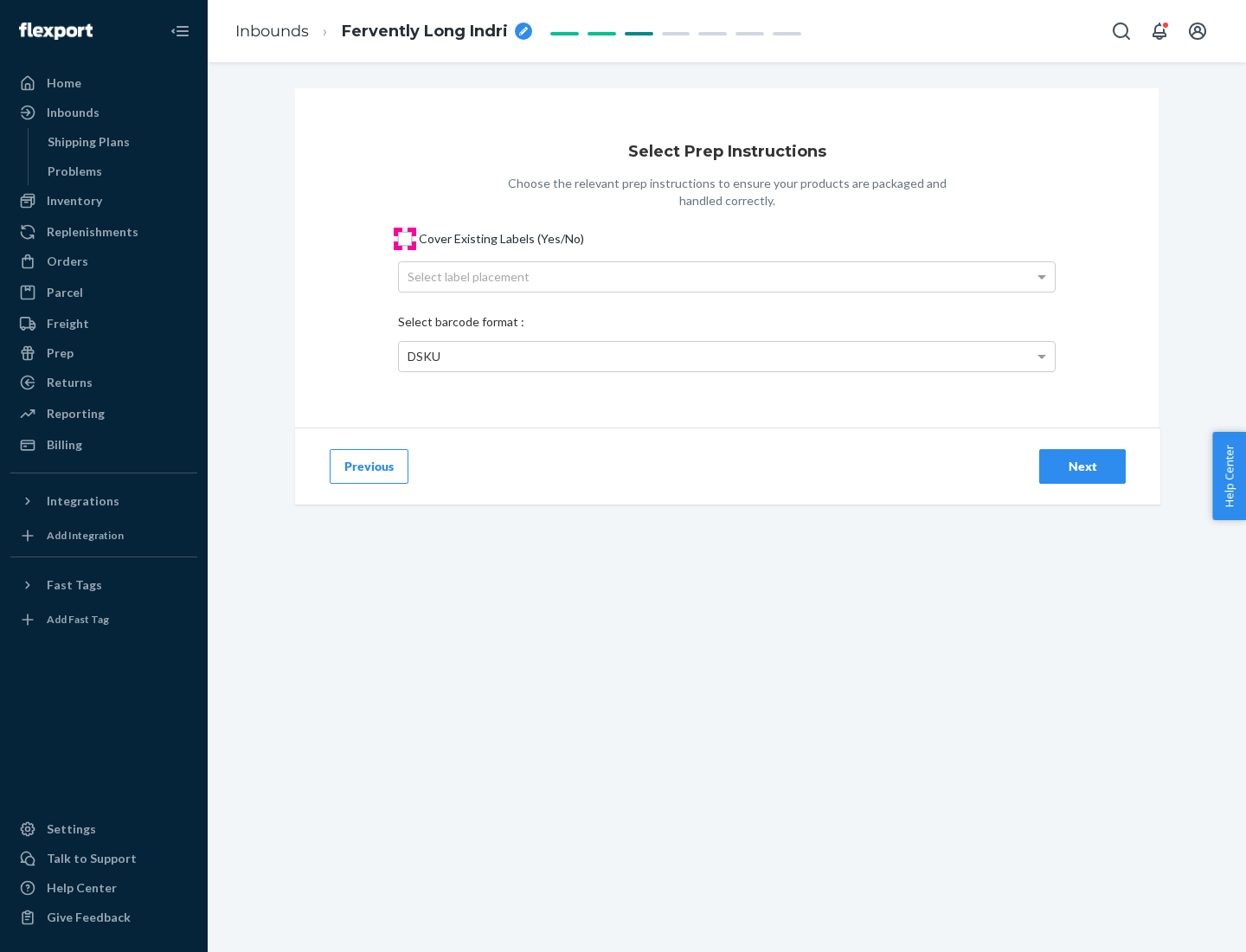
click at [405, 238] on input "Cover Existing Labels (Yes/No)" at bounding box center [405, 239] width 14 height 14
checkbox input "true"
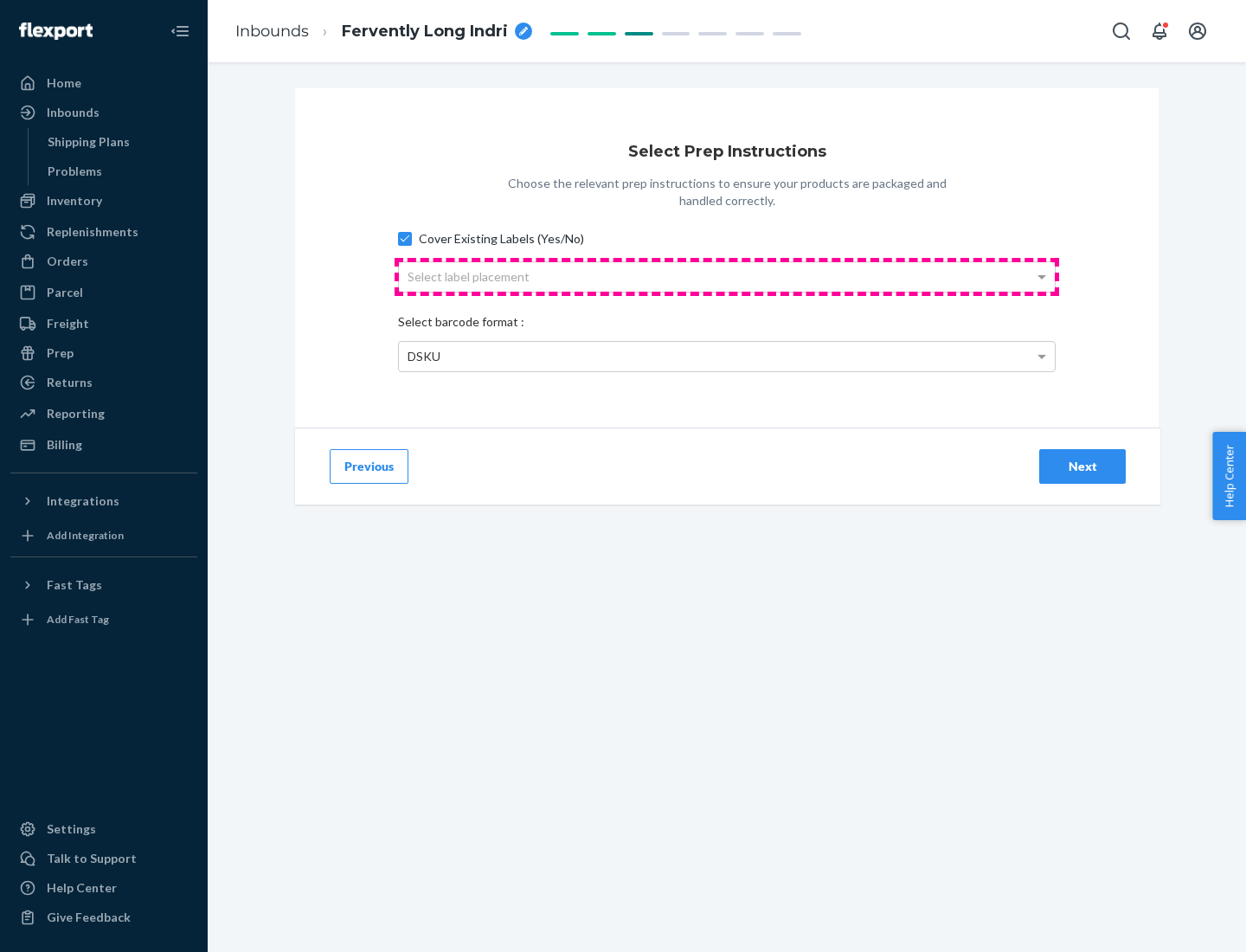
click at [727, 276] on div "Select label placement" at bounding box center [727, 277] width 656 height 29
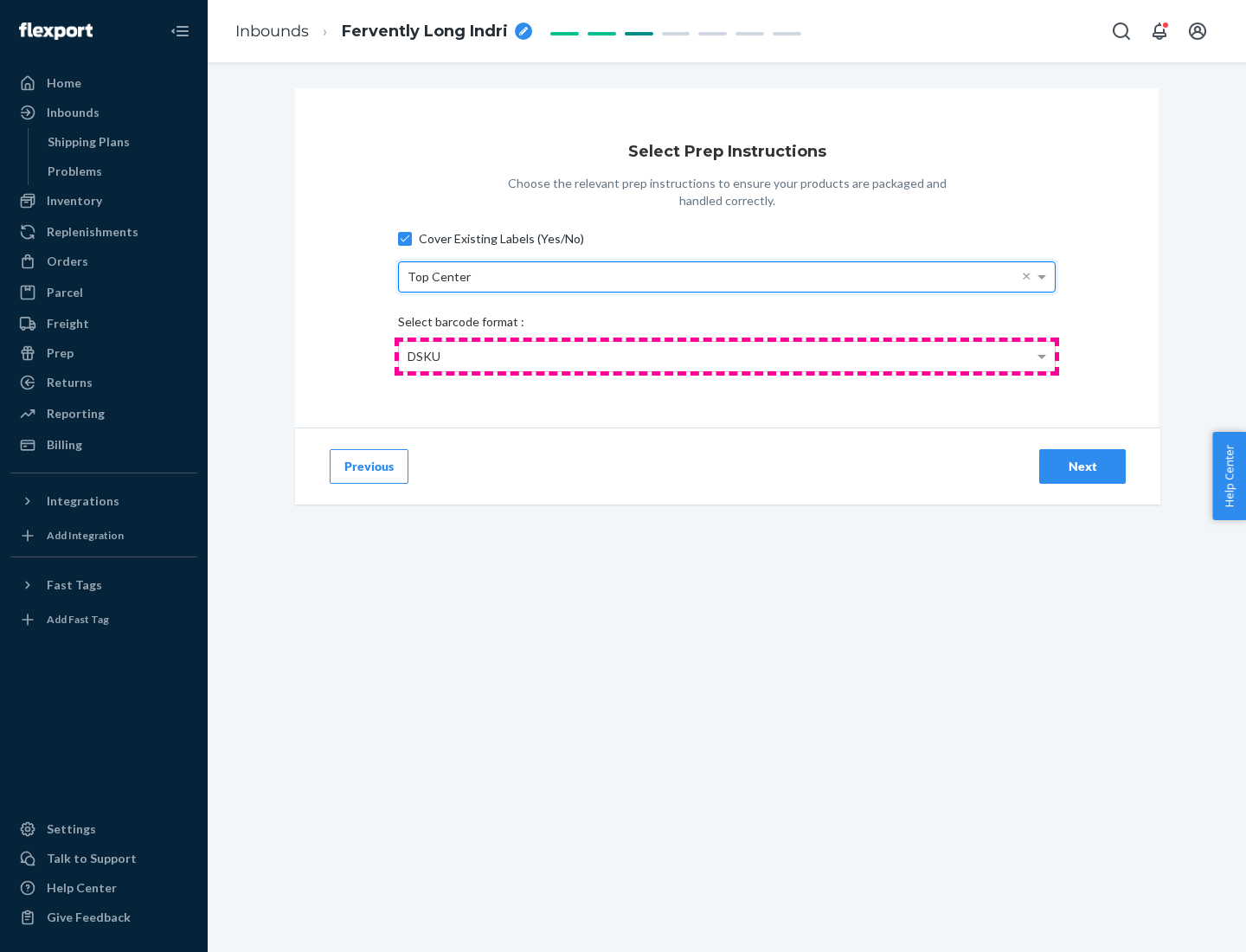
click at [727, 356] on div "DSKU" at bounding box center [727, 357] width 656 height 29
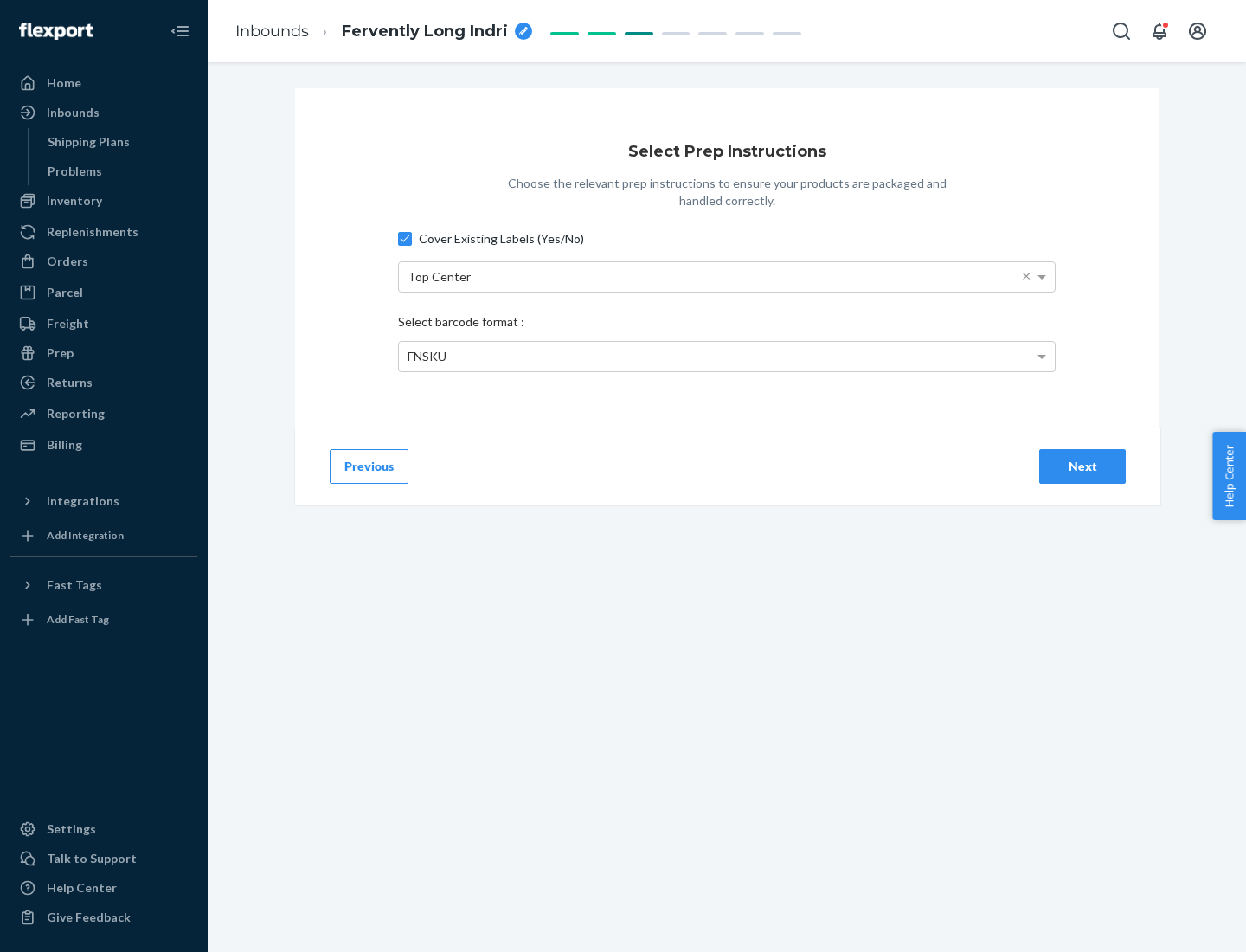
click at [1083, 466] on div "Next" at bounding box center [1083, 467] width 57 height 18
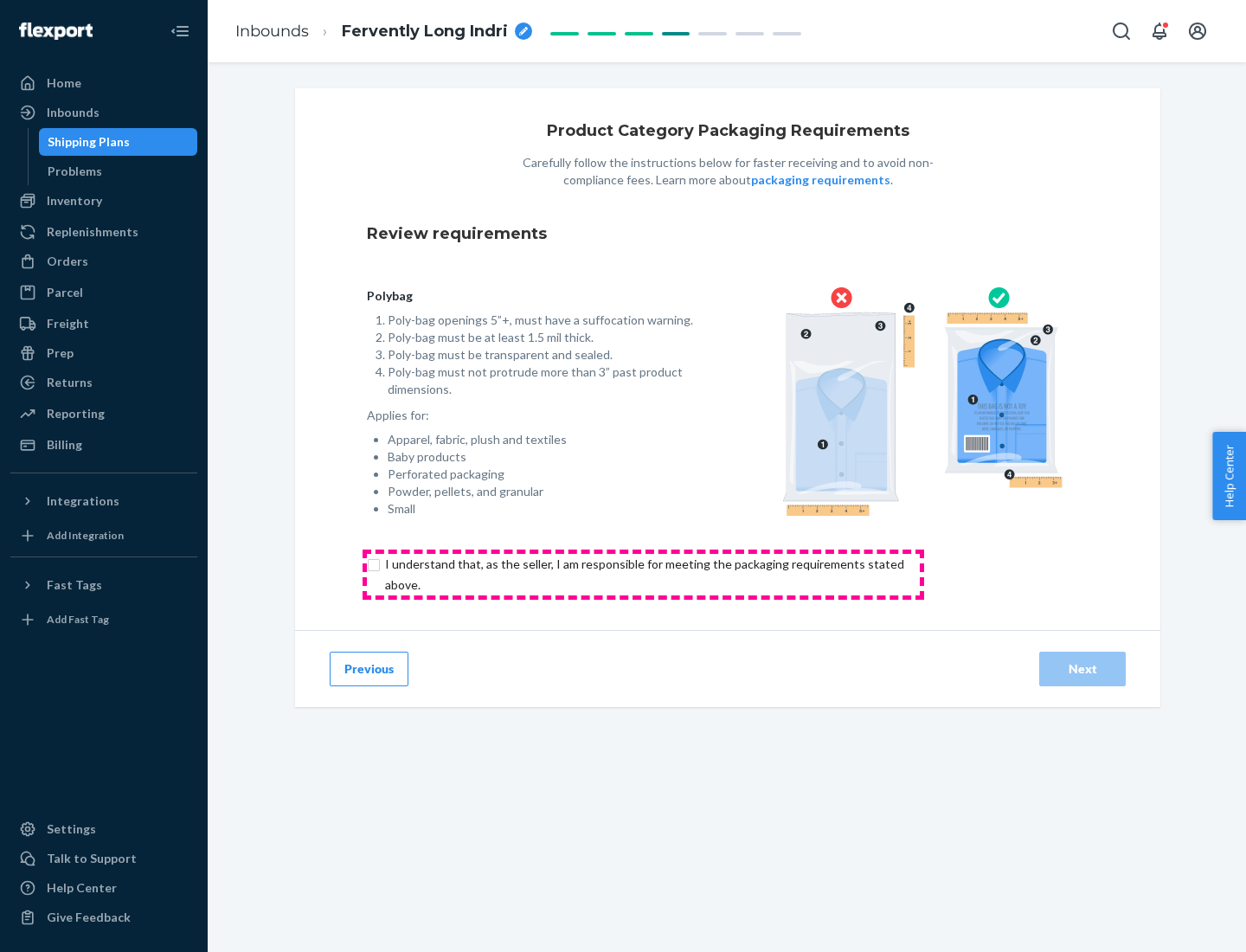
click at [643, 574] on input "checkbox" at bounding box center [654, 575] width 576 height 41
checkbox input "true"
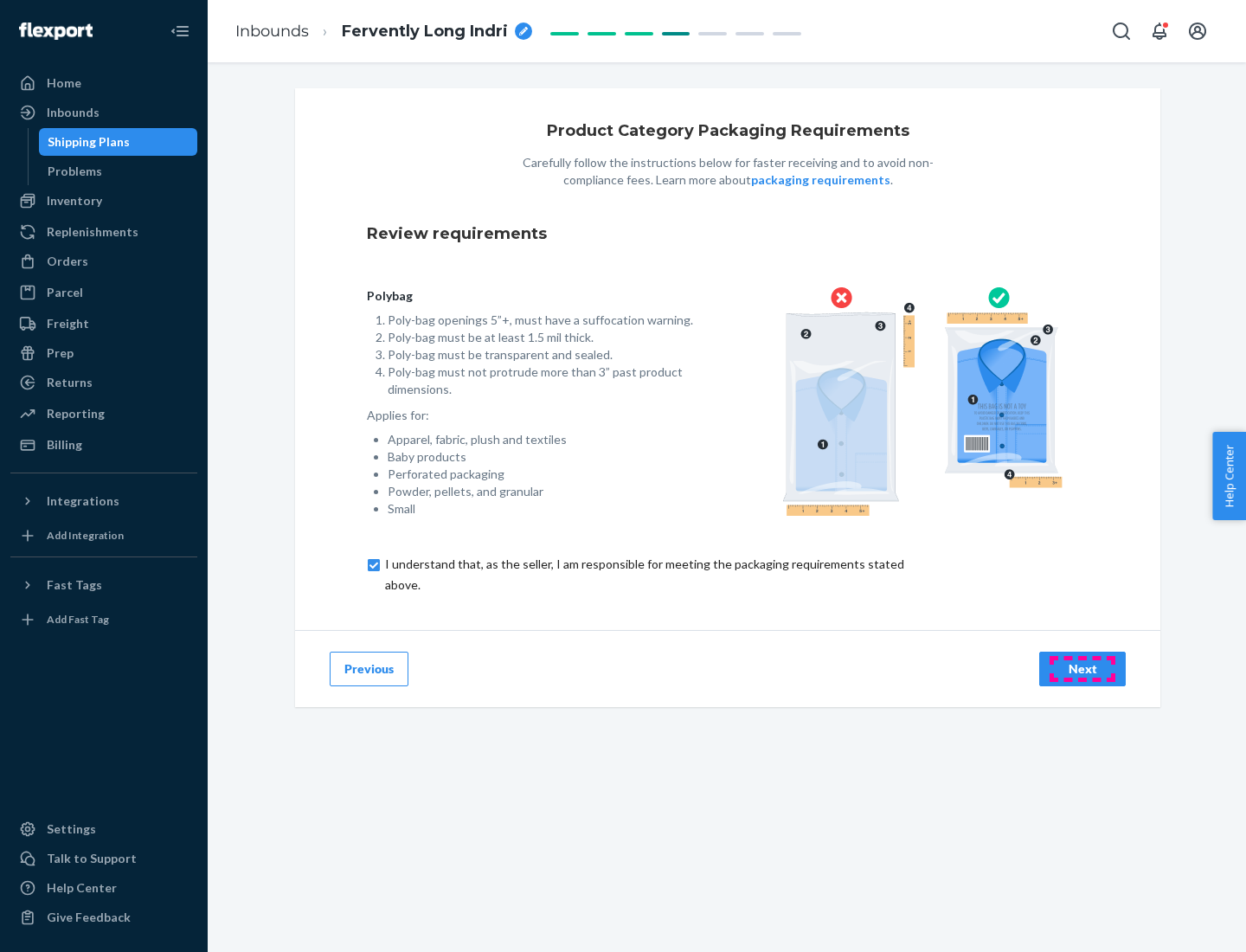
click at [1083, 668] on div "Next" at bounding box center [1083, 669] width 57 height 18
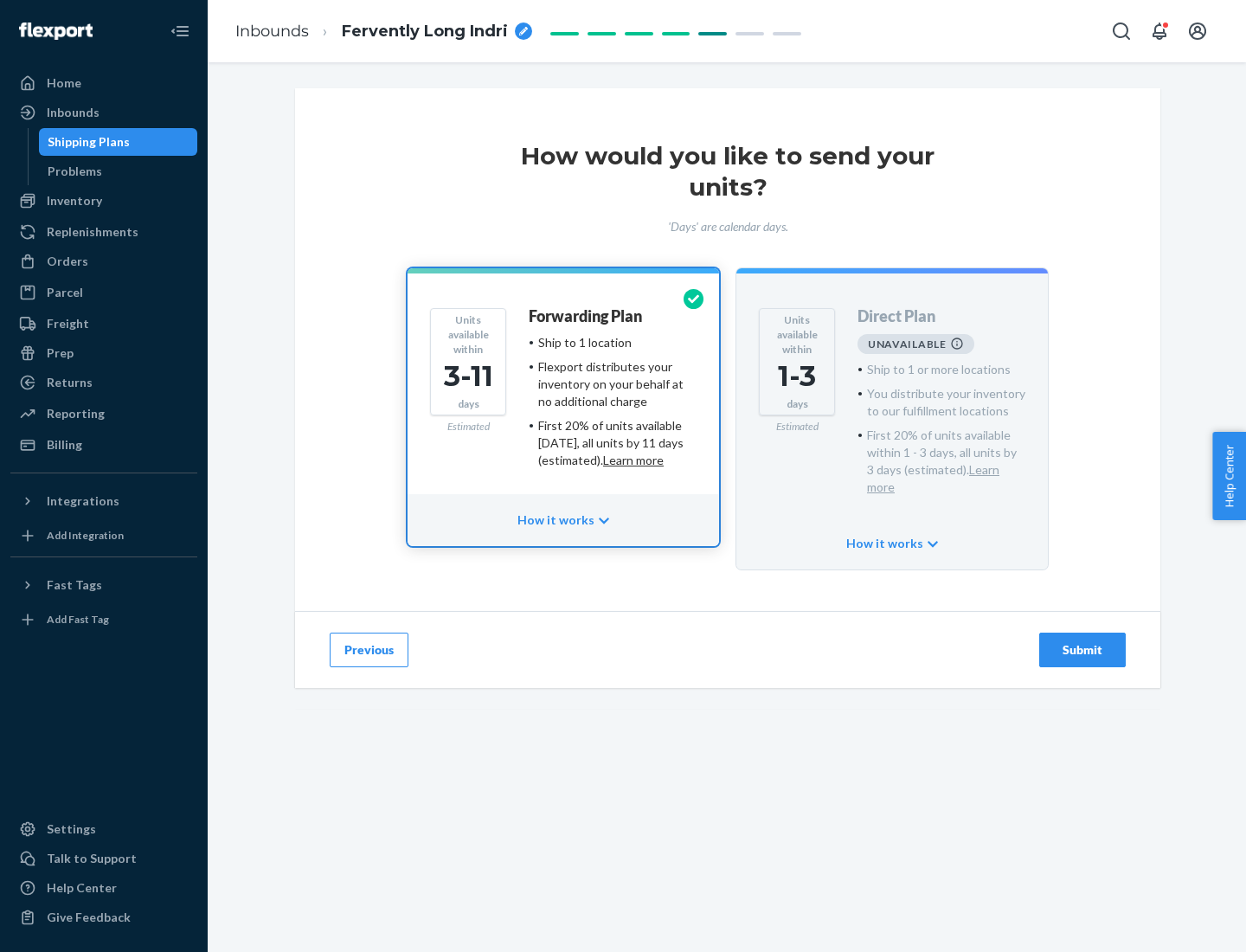
click at [587, 315] on h4 "Forwarding Plan" at bounding box center [585, 317] width 113 height 18
click at [1083, 642] on div "Submit" at bounding box center [1083, 650] width 57 height 18
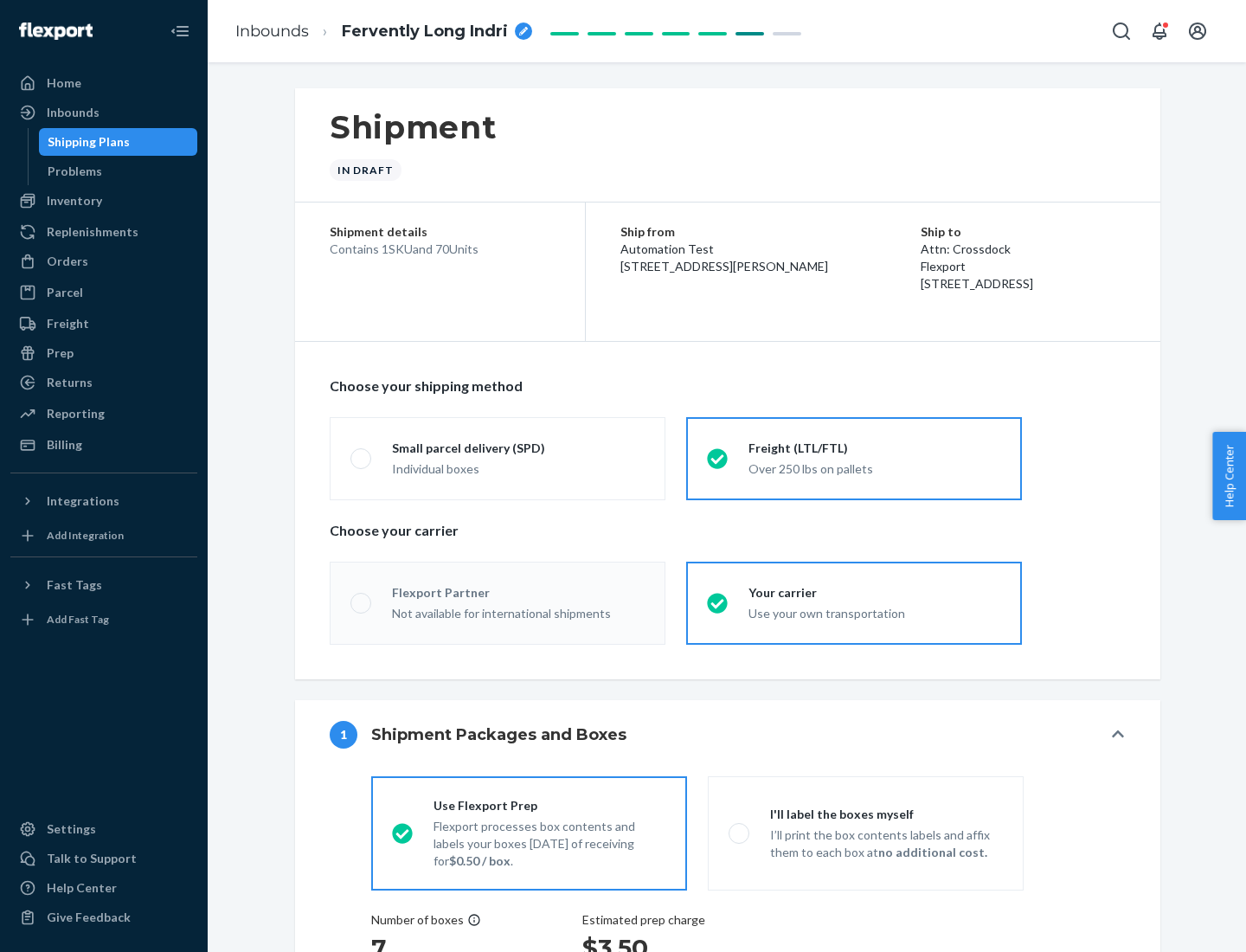
radio input "true"
radio input "false"
radio input "true"
radio input "false"
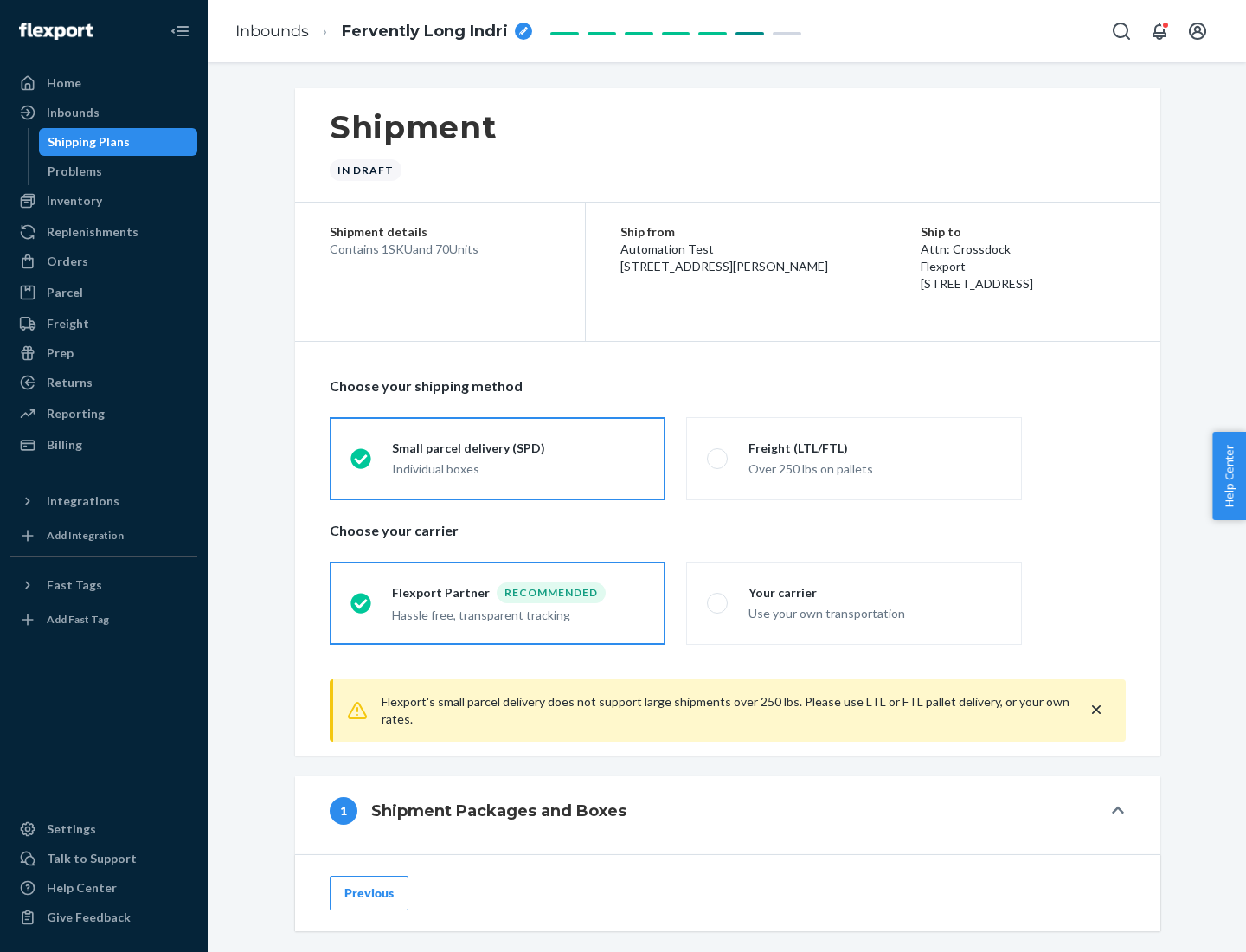
click at [854, 458] on div "Over 250 lbs on pallets" at bounding box center [875, 467] width 253 height 21
click at [718, 458] on input "Freight (LTL/FTL) Over 250 lbs on pallets" at bounding box center [712, 458] width 11 height 11
radio input "true"
radio input "false"
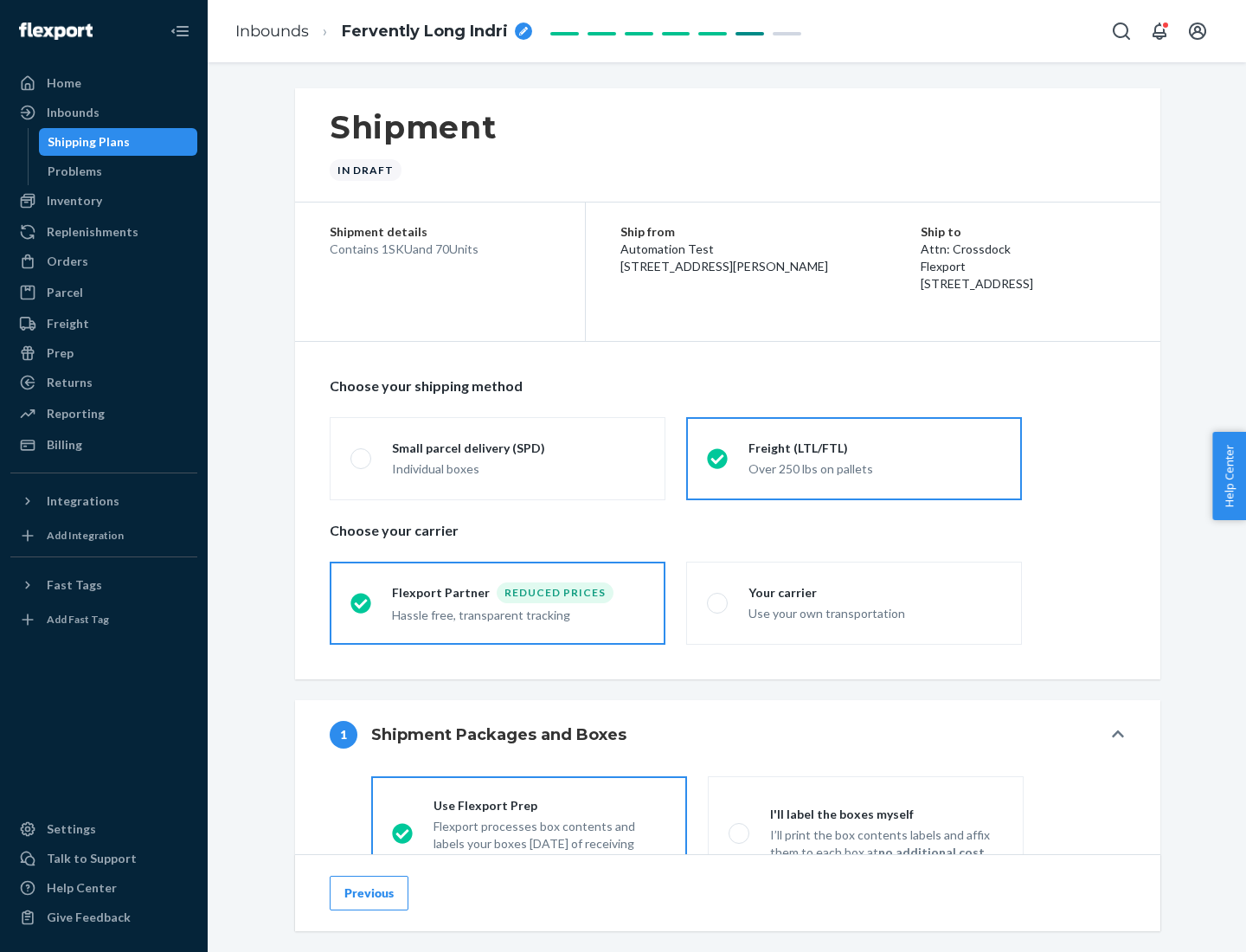
scroll to position [96, 0]
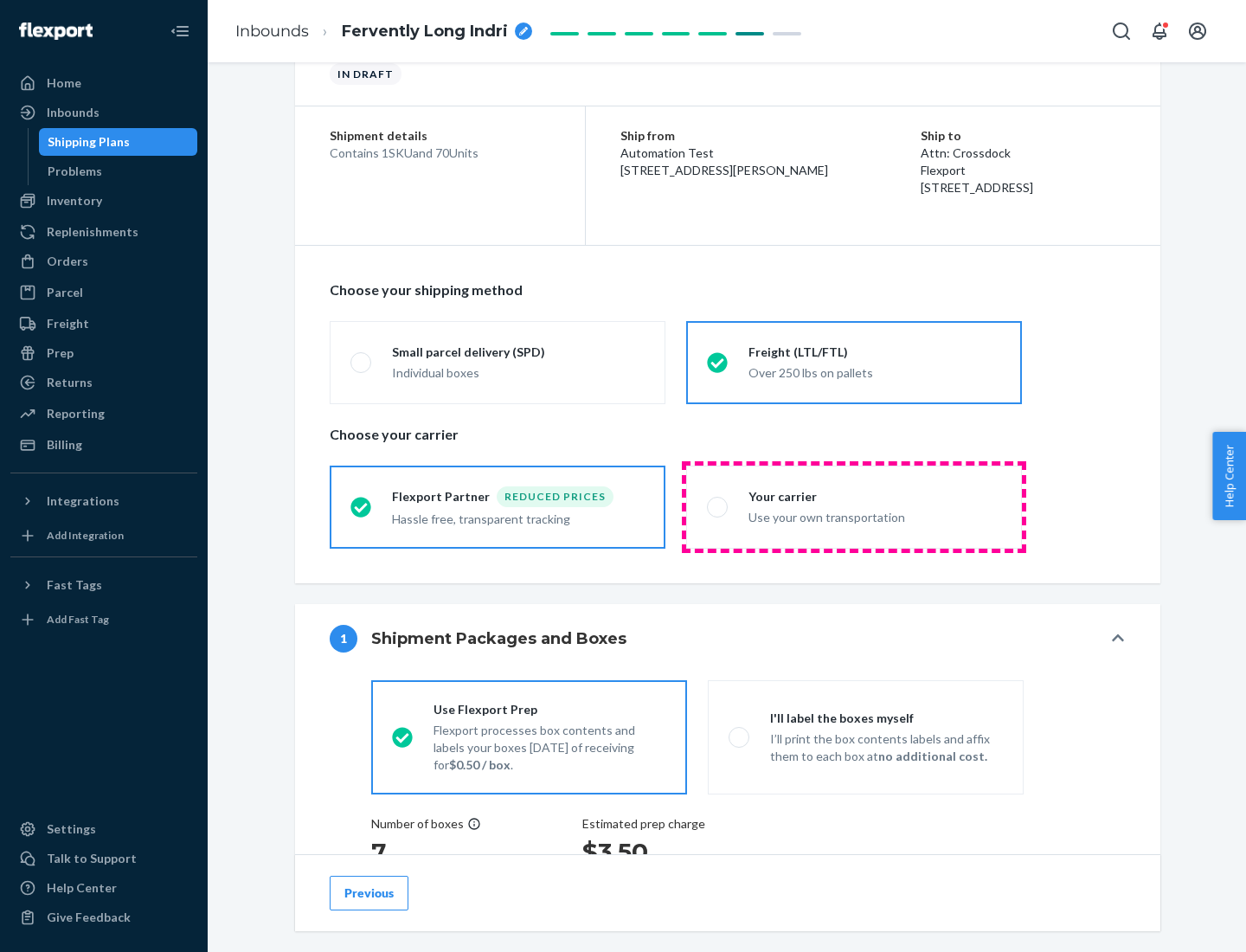
click at [854, 506] on div "Use your own transportation" at bounding box center [875, 515] width 253 height 21
click at [718, 506] on input "Your carrier Use your own transportation" at bounding box center [712, 506] width 11 height 11
radio input "true"
radio input "false"
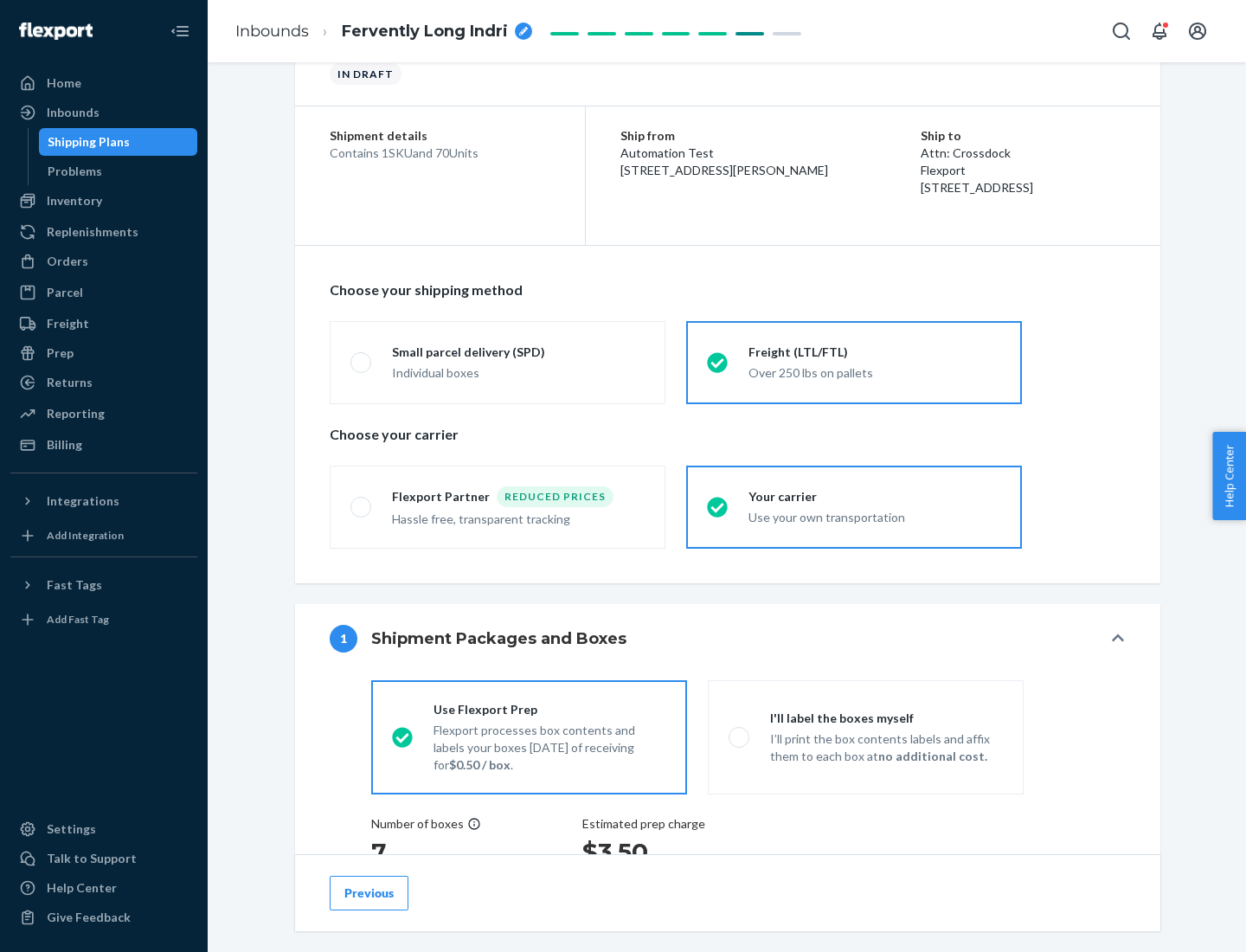
scroll to position [326, 0]
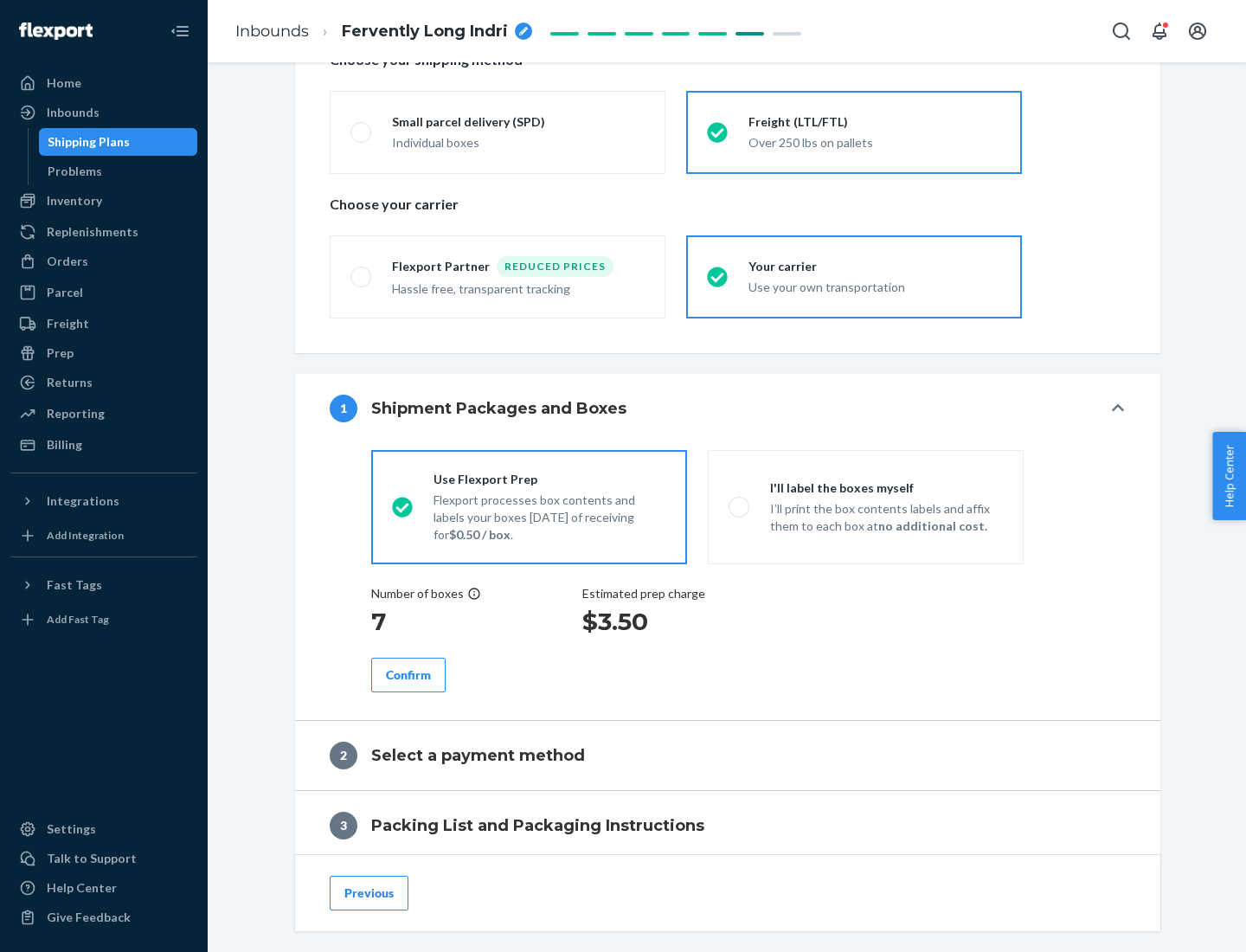
click at [866, 506] on p "I’ll print the box contents labels and affix them to each box at no additional …" at bounding box center [886, 517] width 233 height 34
click at [740, 506] on input "I'll label the boxes myself I’ll print the box contents labels and affix them t…" at bounding box center [734, 506] width 11 height 11
radio input "true"
radio input "false"
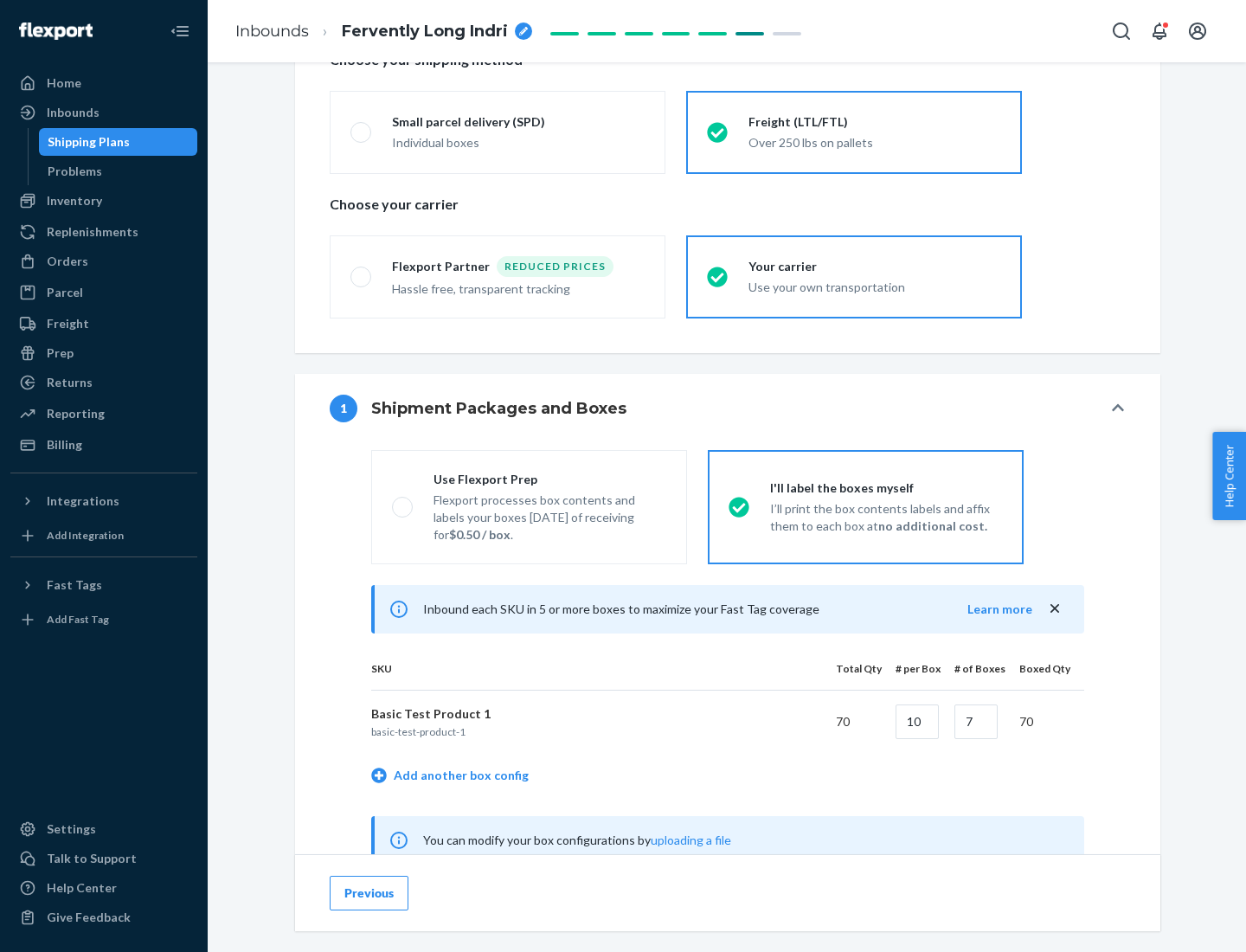
scroll to position [540, 0]
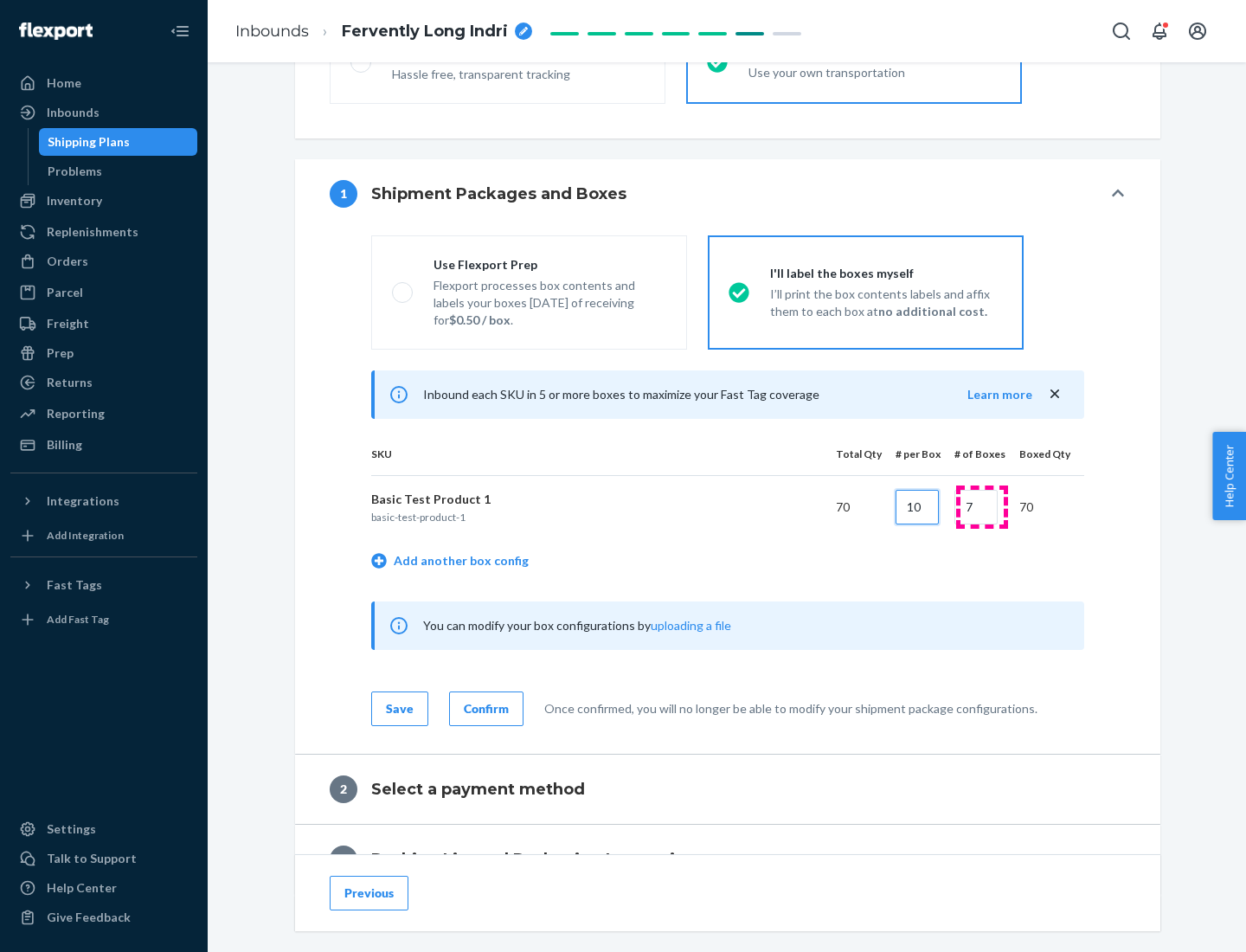
type input "10"
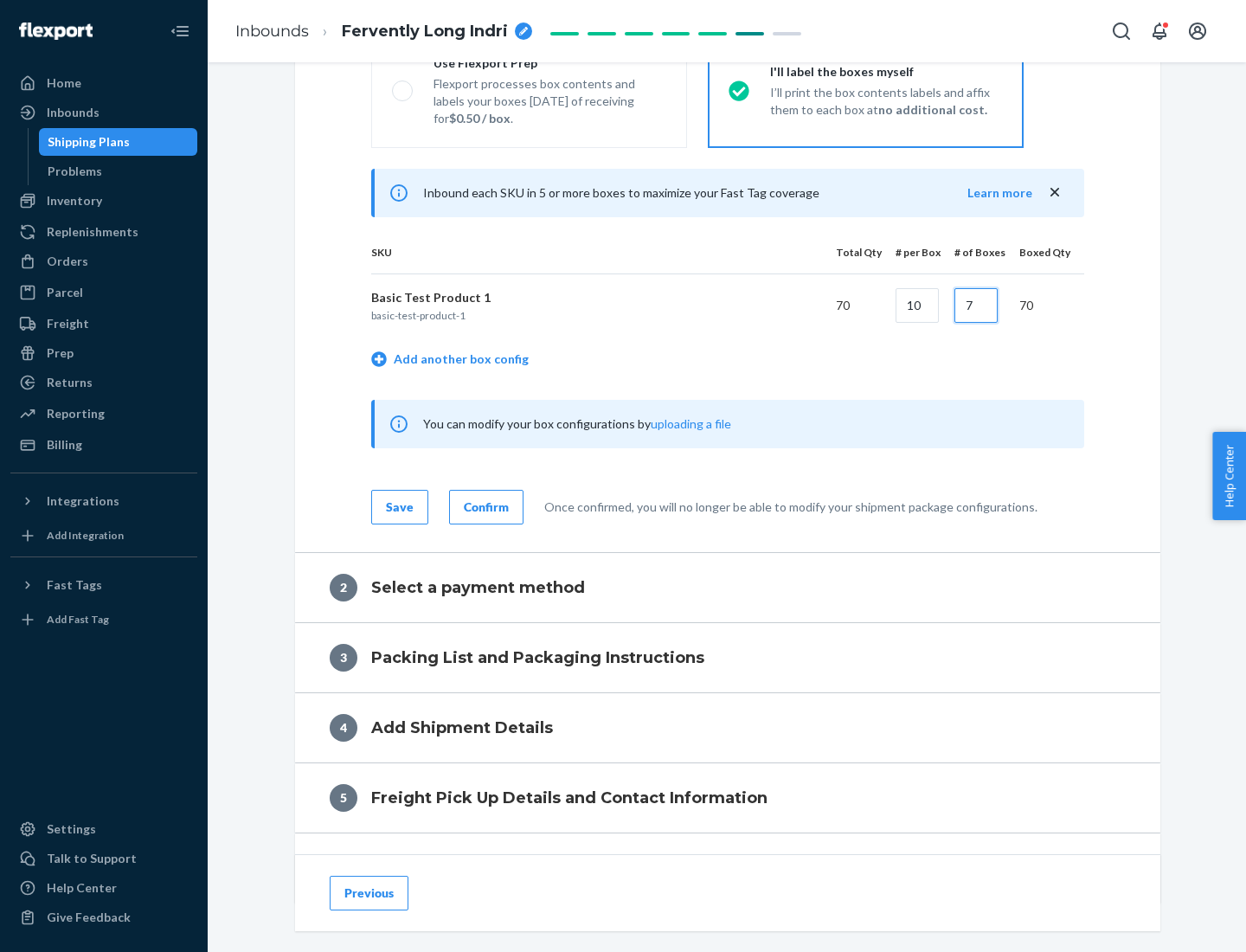
type input "7"
click at [483, 506] on div "Confirm" at bounding box center [486, 507] width 45 height 18
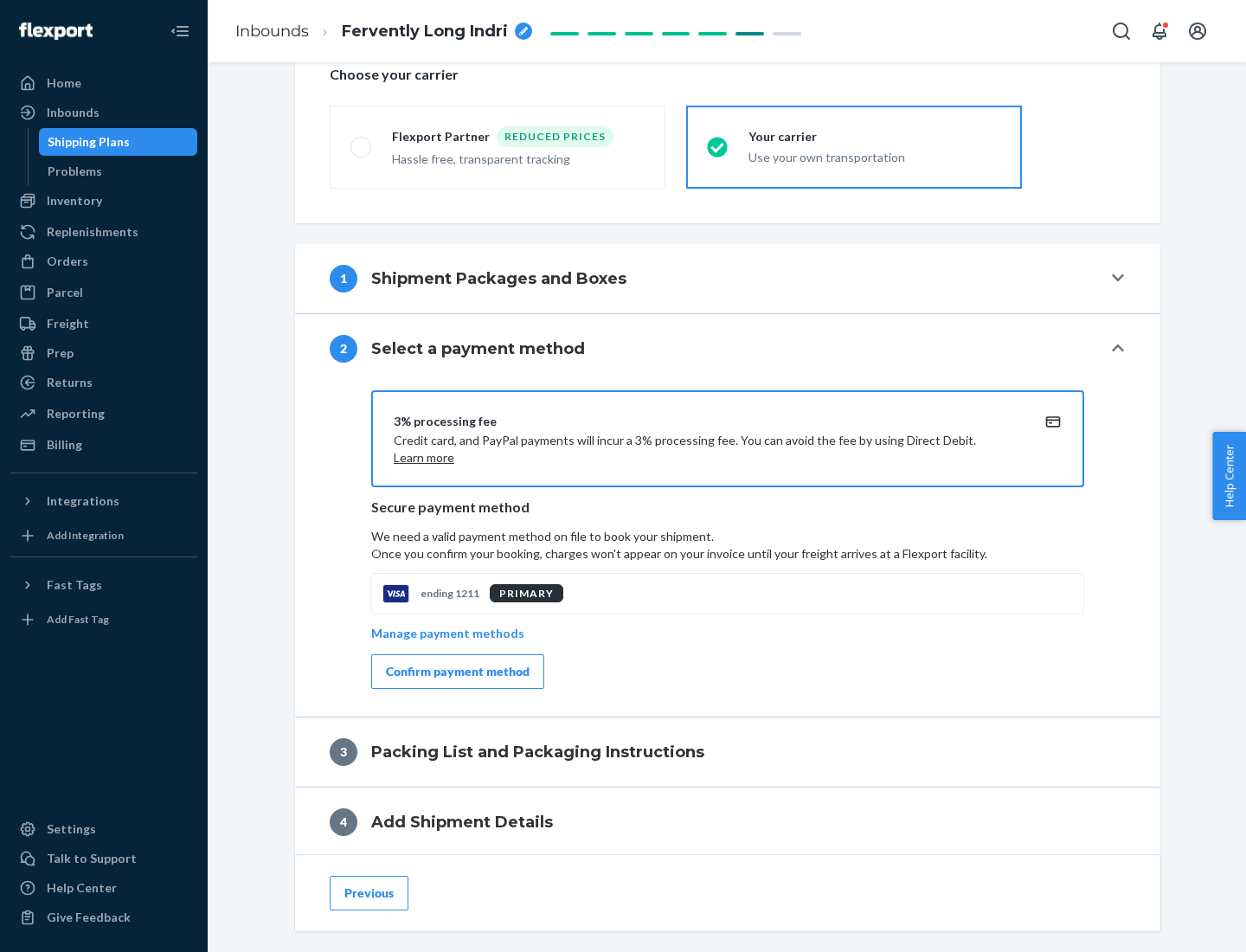
scroll to position [621, 0]
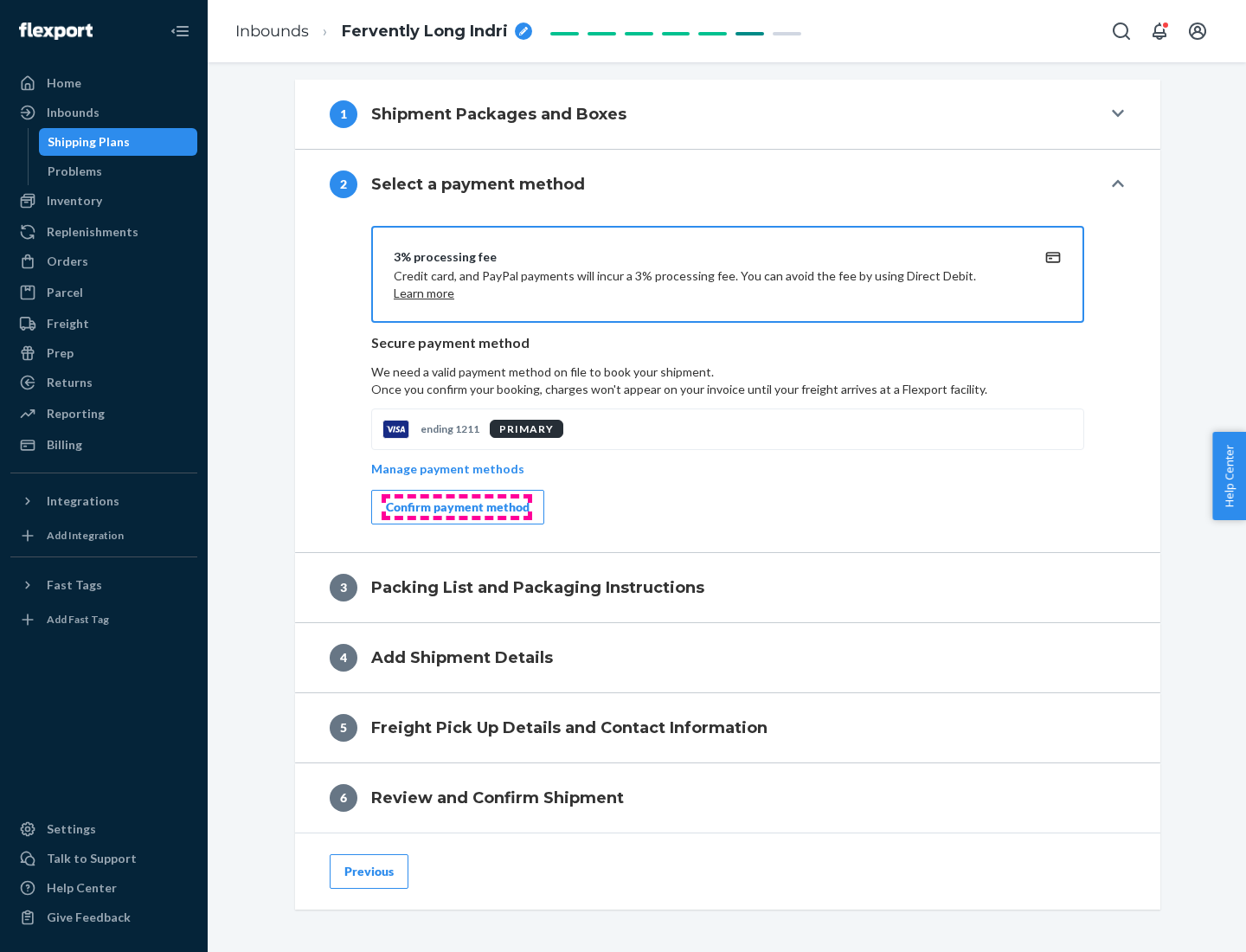
click at [456, 507] on div "Confirm payment method" at bounding box center [458, 507] width 143 height 18
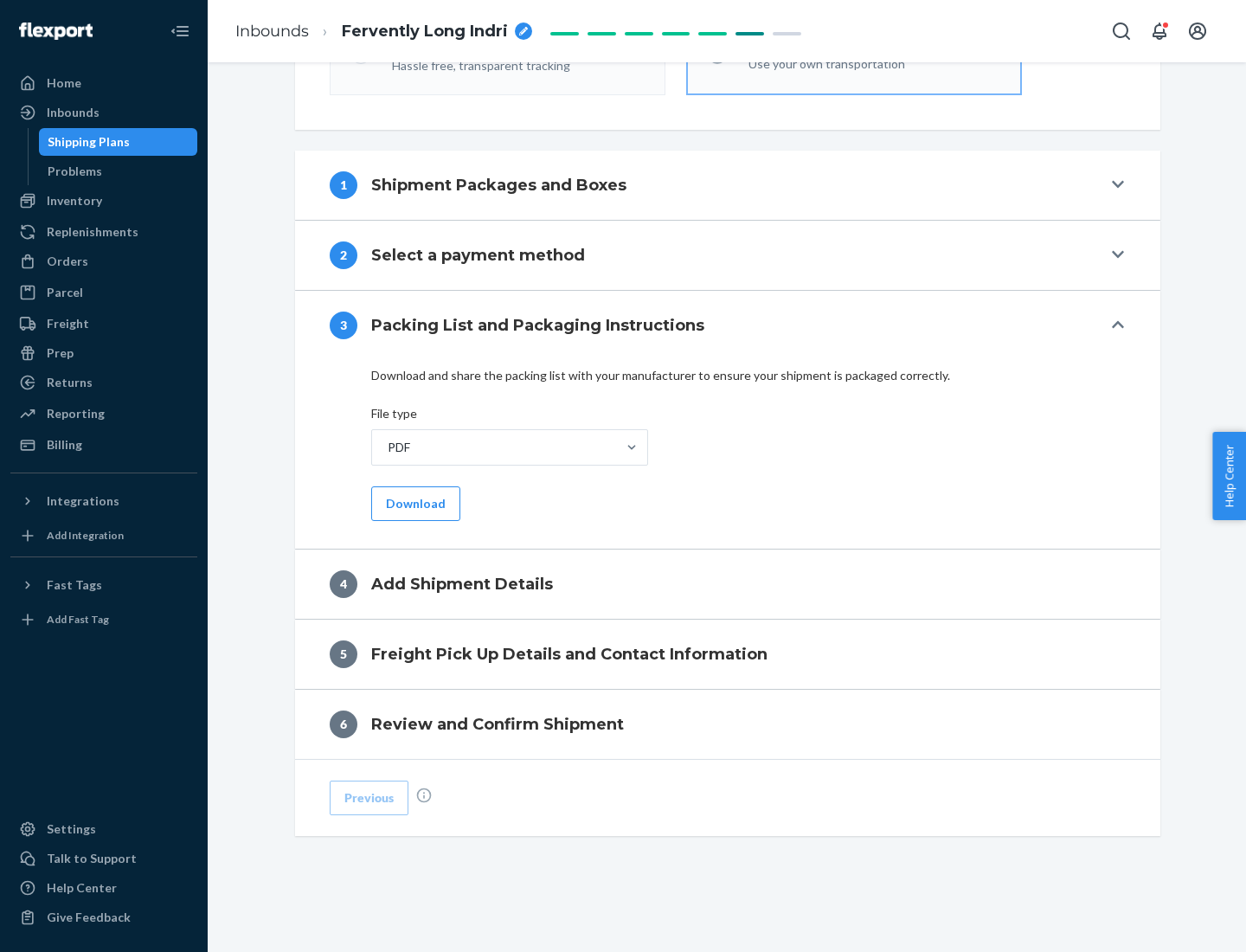
scroll to position [546, 0]
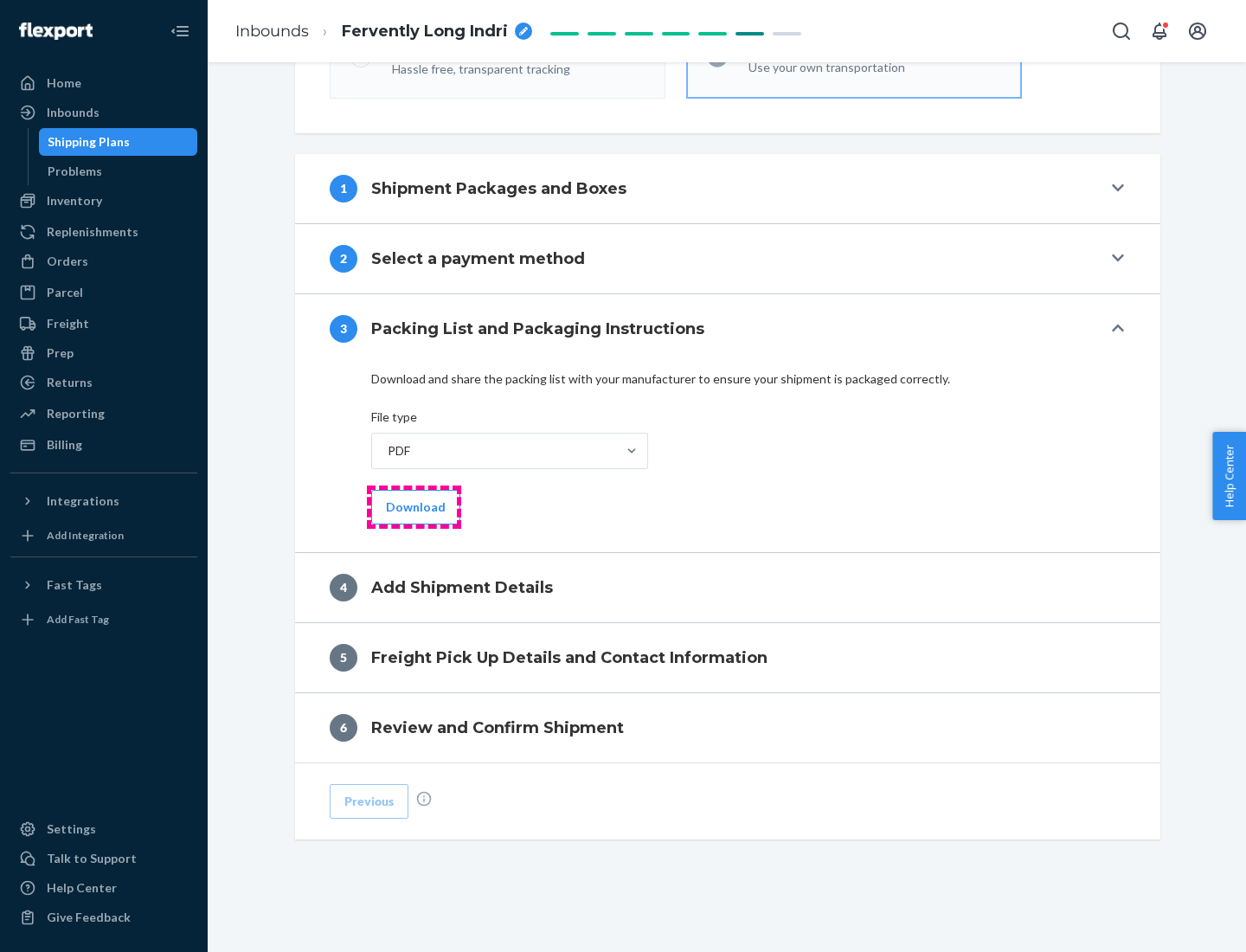
click at [414, 506] on button "Download" at bounding box center [416, 507] width 89 height 34
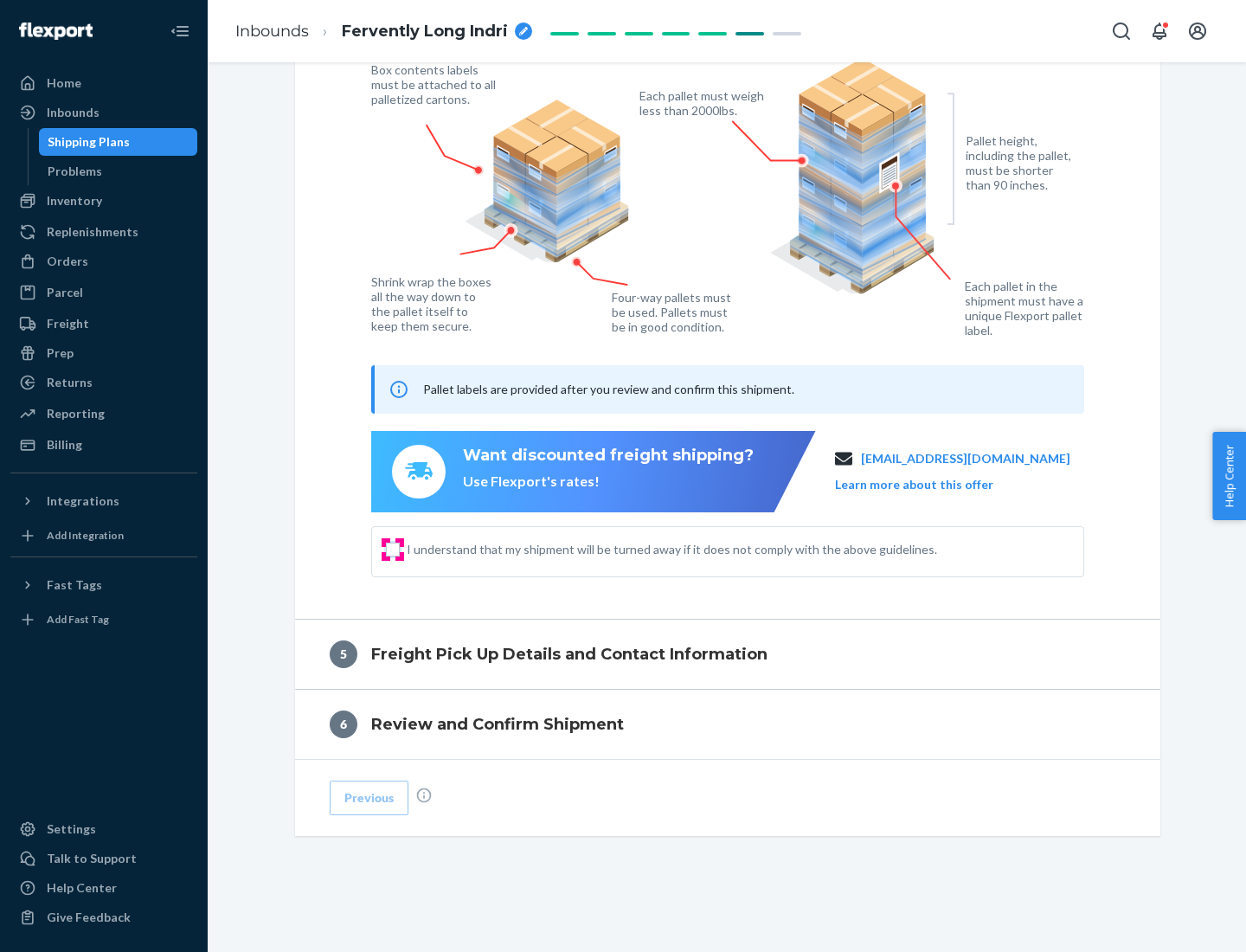
click at [393, 548] on input "I understand that my shipment will be turned away if it does not comply with th…" at bounding box center [393, 549] width 14 height 14
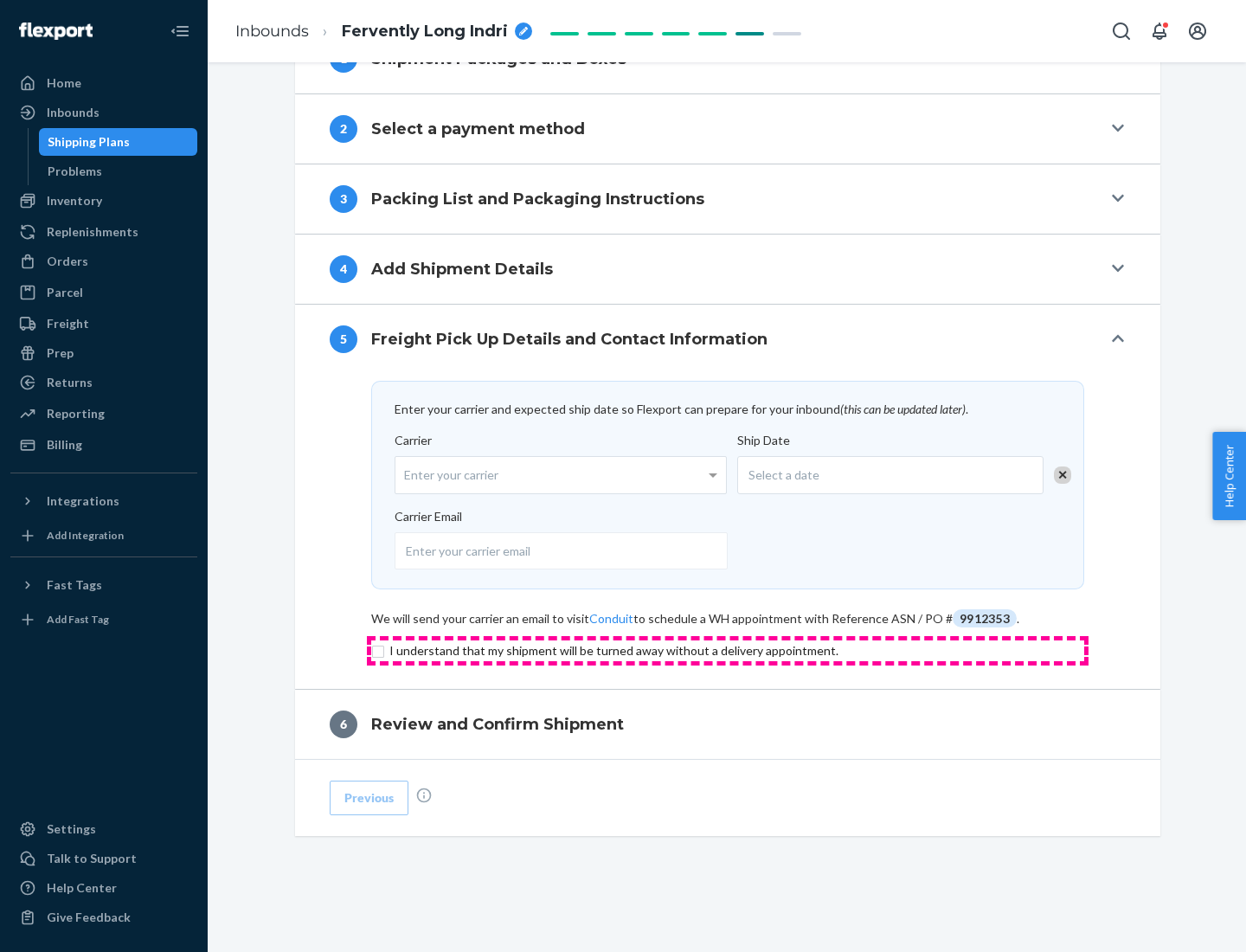
click at [728, 649] on input "checkbox" at bounding box center [728, 650] width 713 height 21
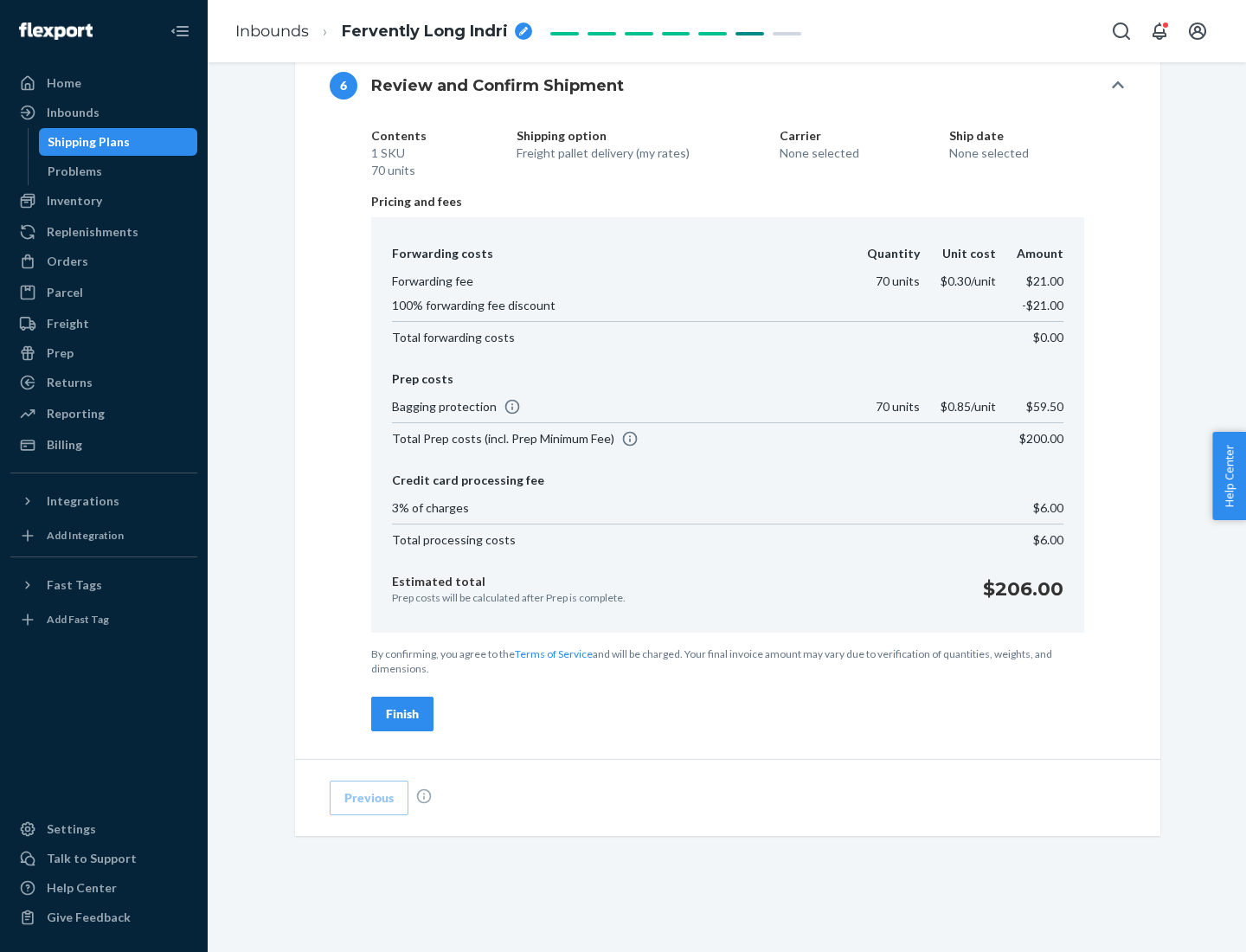
click at [403, 714] on div "Finish" at bounding box center [402, 714] width 32 height 18
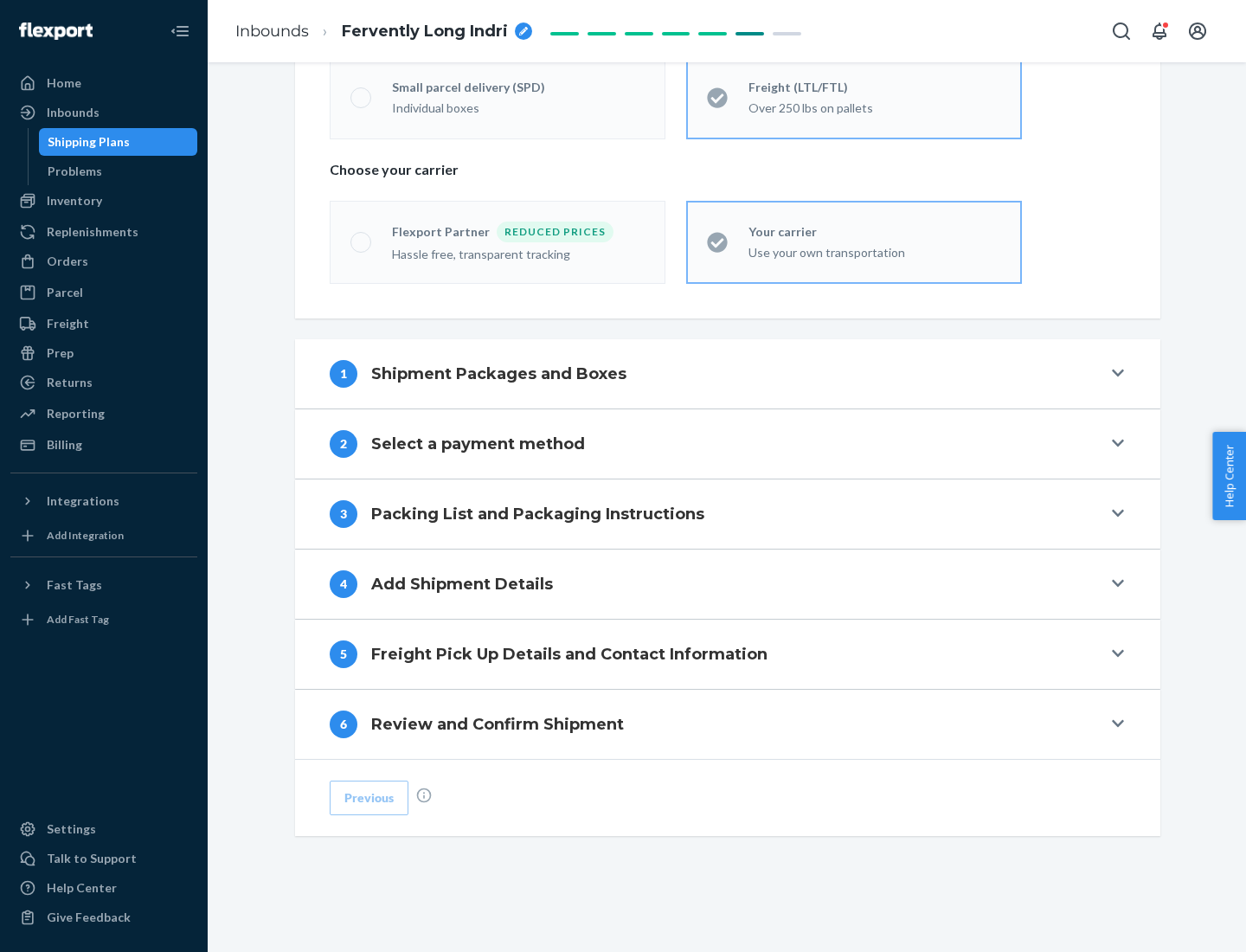
scroll to position [361, 0]
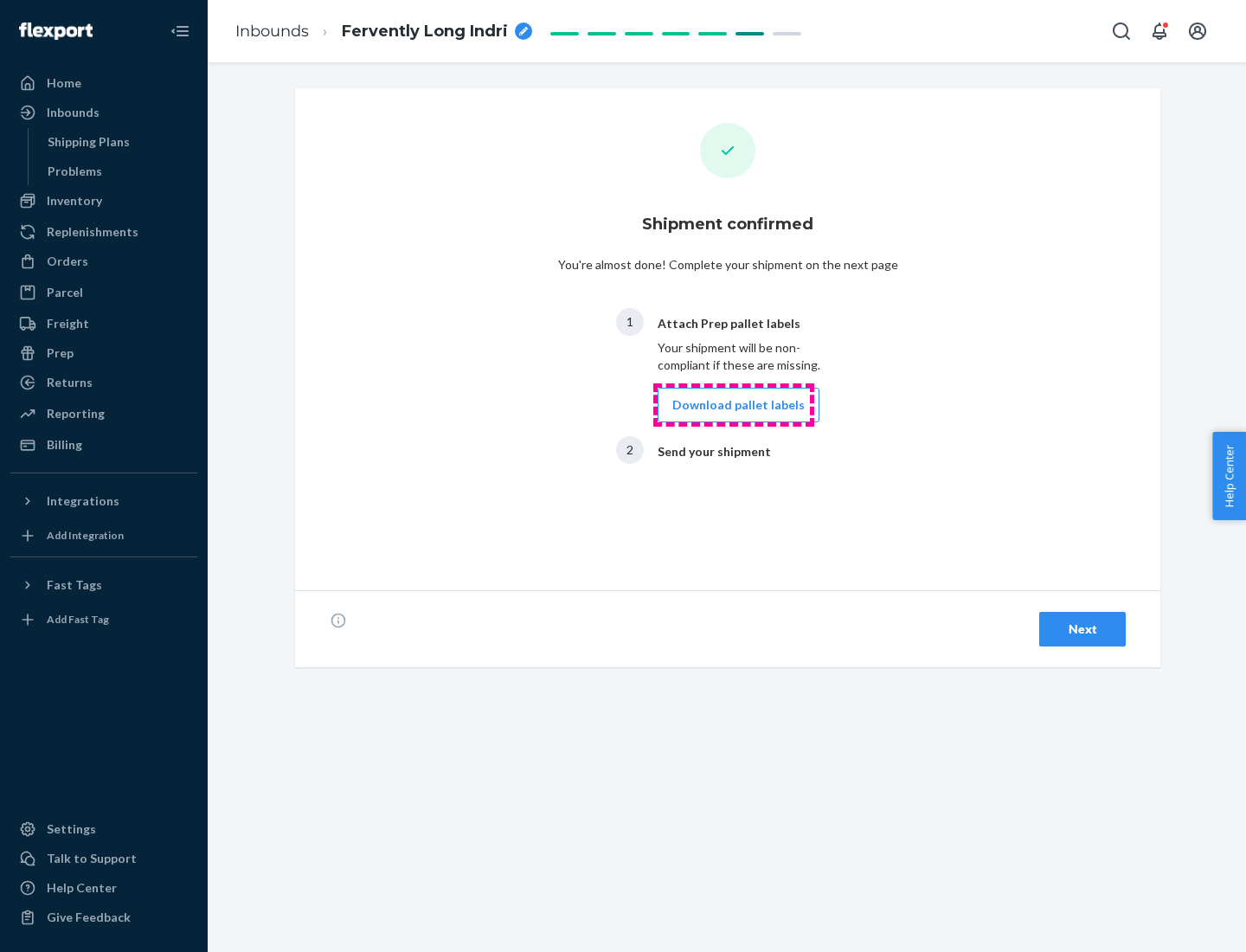
click at [734, 405] on button "Download pallet labels" at bounding box center [738, 405] width 162 height 34
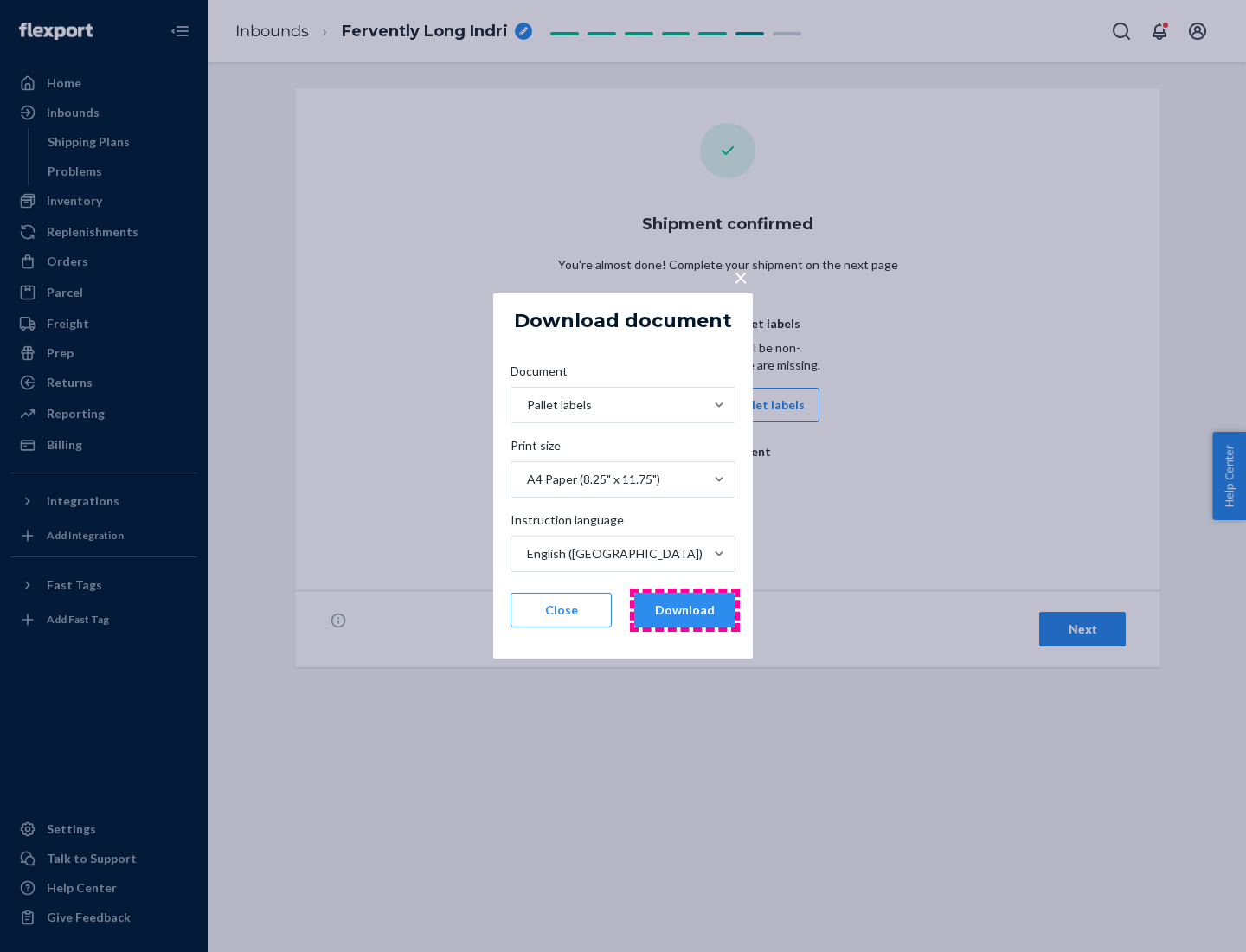
click at [685, 610] on button "Download" at bounding box center [685, 609] width 101 height 34
click at [740, 276] on span "×" at bounding box center [741, 277] width 14 height 29
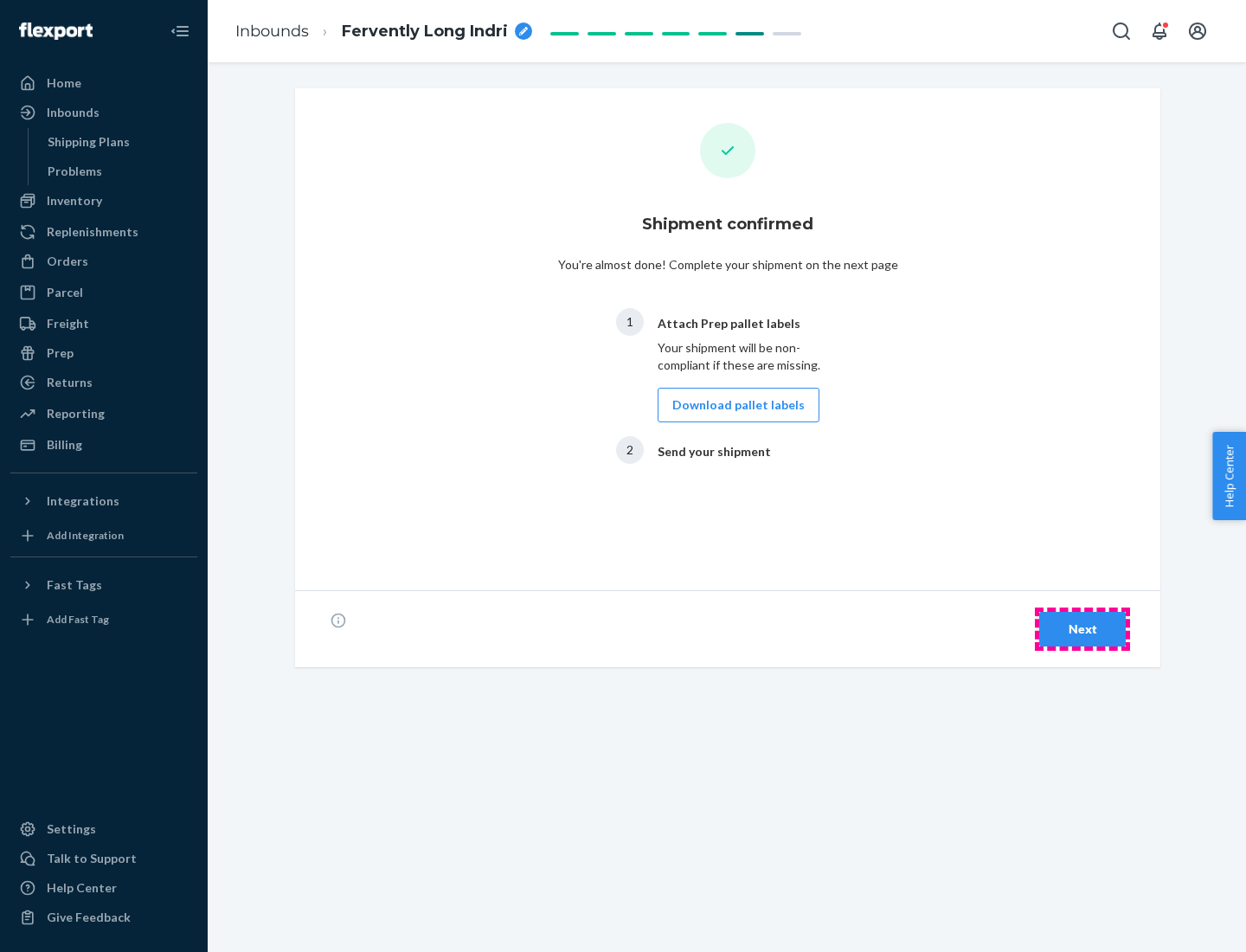
click at [1083, 629] on div "Next" at bounding box center [1083, 630] width 57 height 18
